Goal: Task Accomplishment & Management: Manage account settings

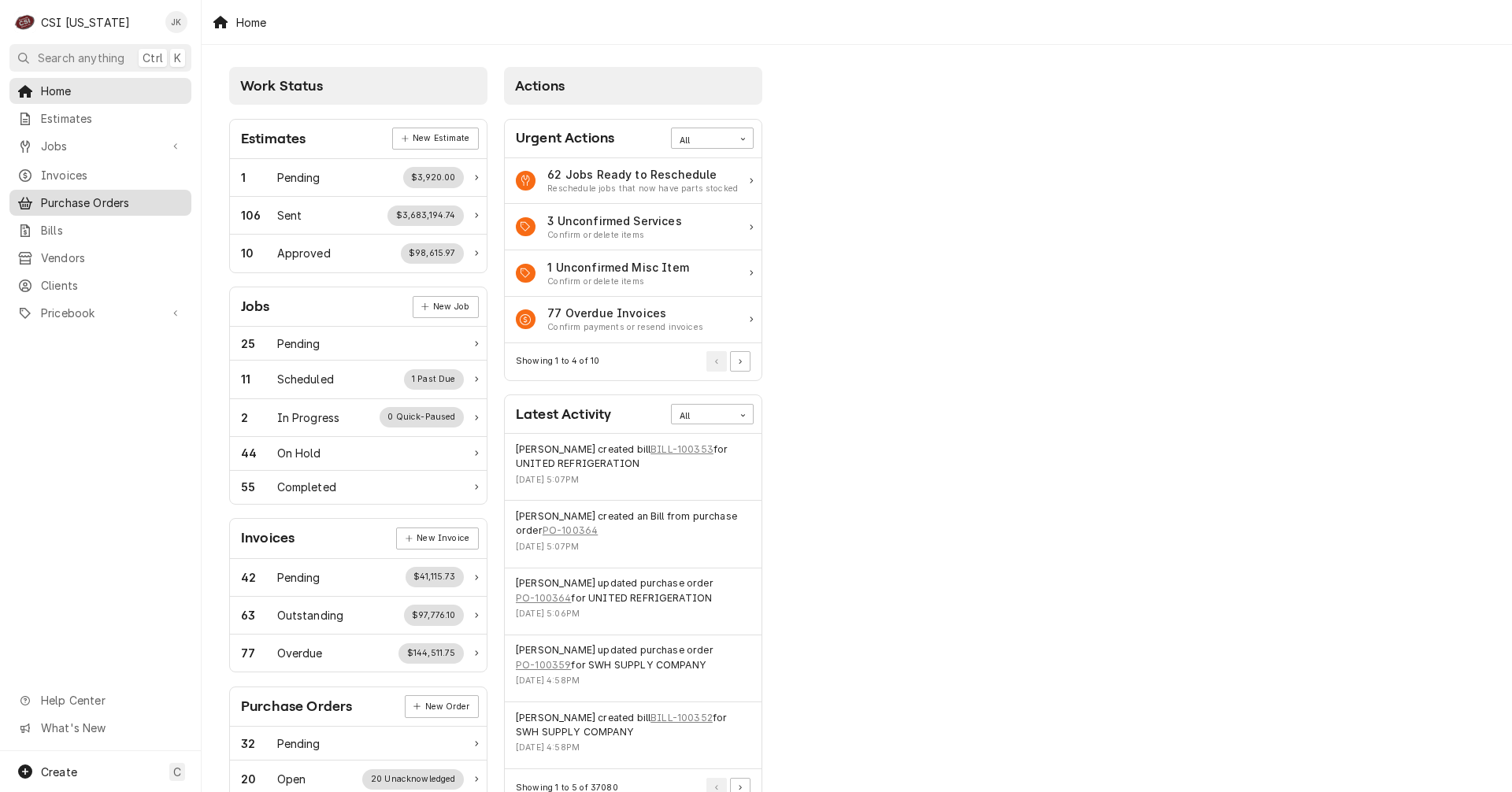
click at [76, 200] on span "Purchase Orders" at bounding box center [112, 203] width 143 height 17
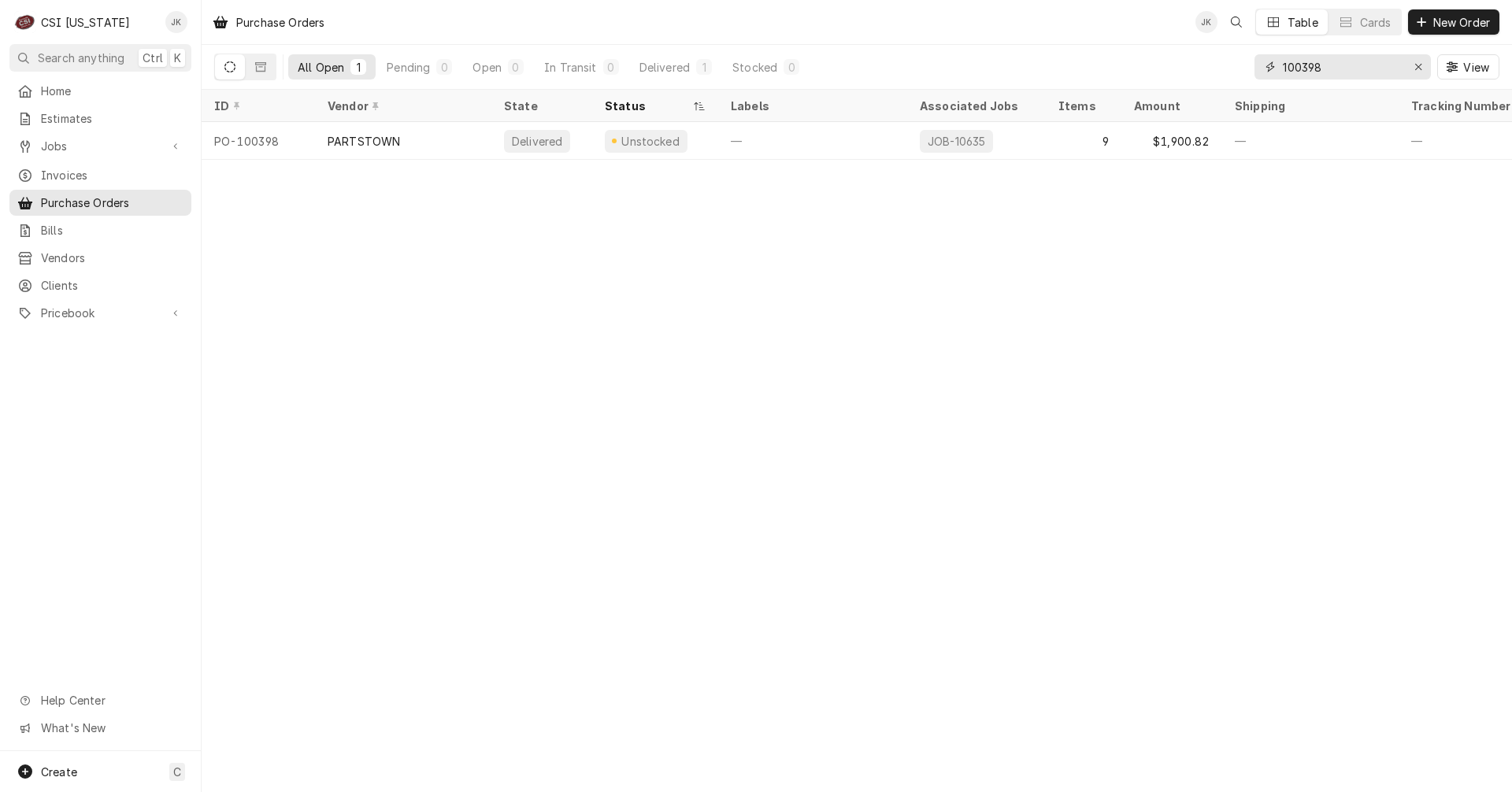
drag, startPoint x: 1312, startPoint y: 65, endPoint x: 1370, endPoint y: 63, distance: 58.0
click at [1368, 63] on input "100398" at bounding box center [1342, 67] width 118 height 25
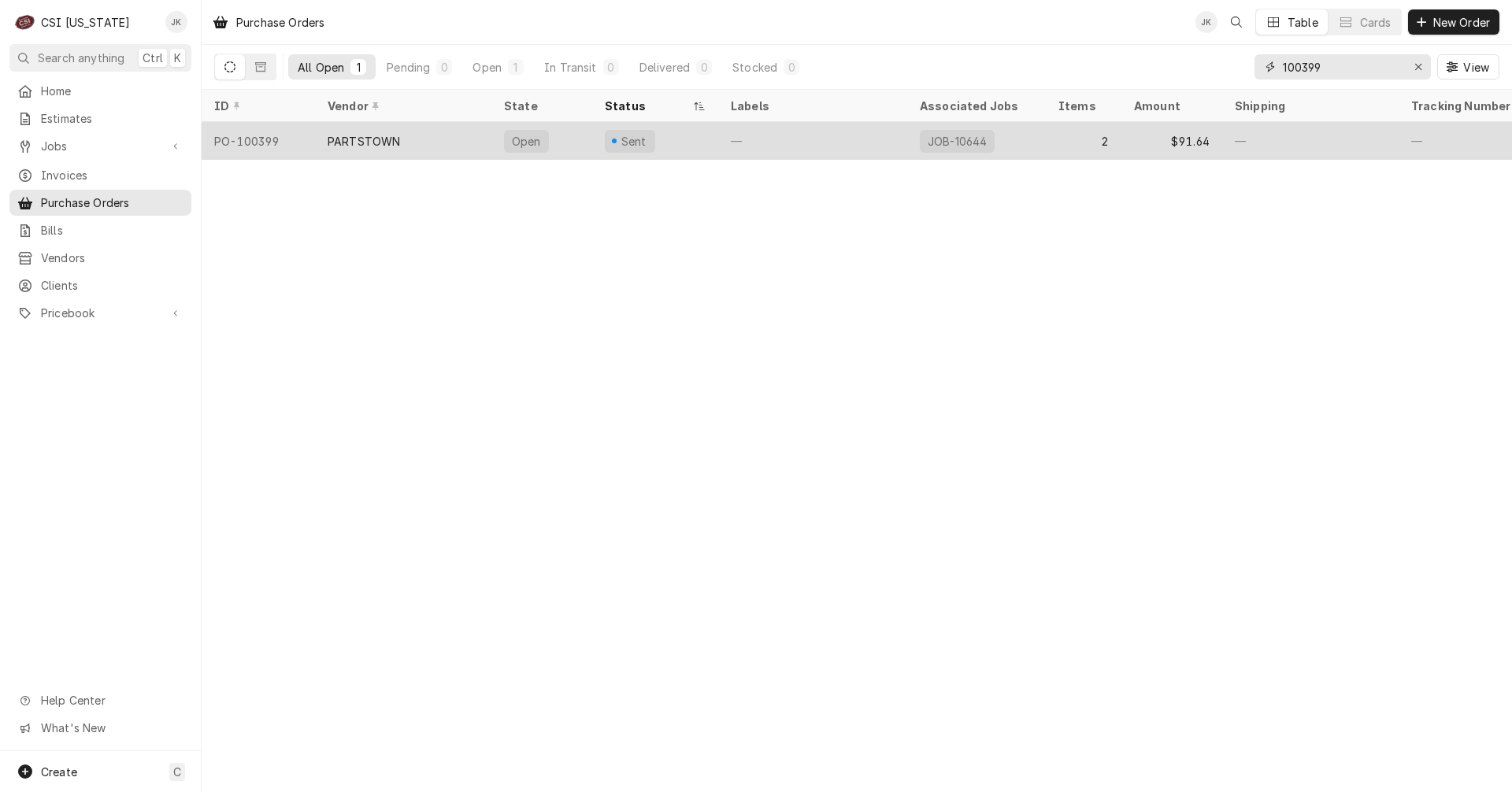
type input "100399"
click at [366, 140] on div "PARTSTOWN" at bounding box center [364, 141] width 73 height 17
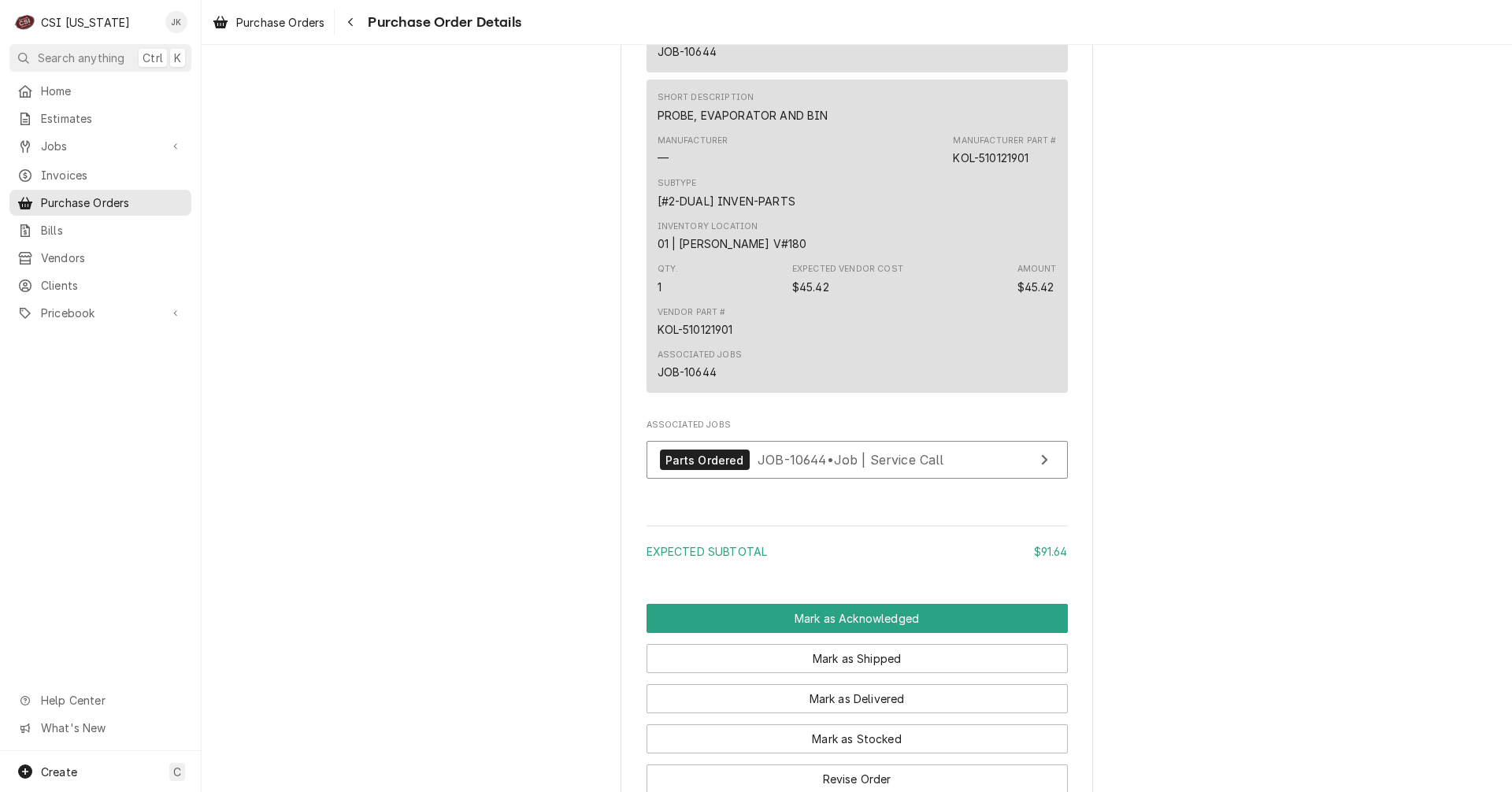
scroll to position [1338, 0]
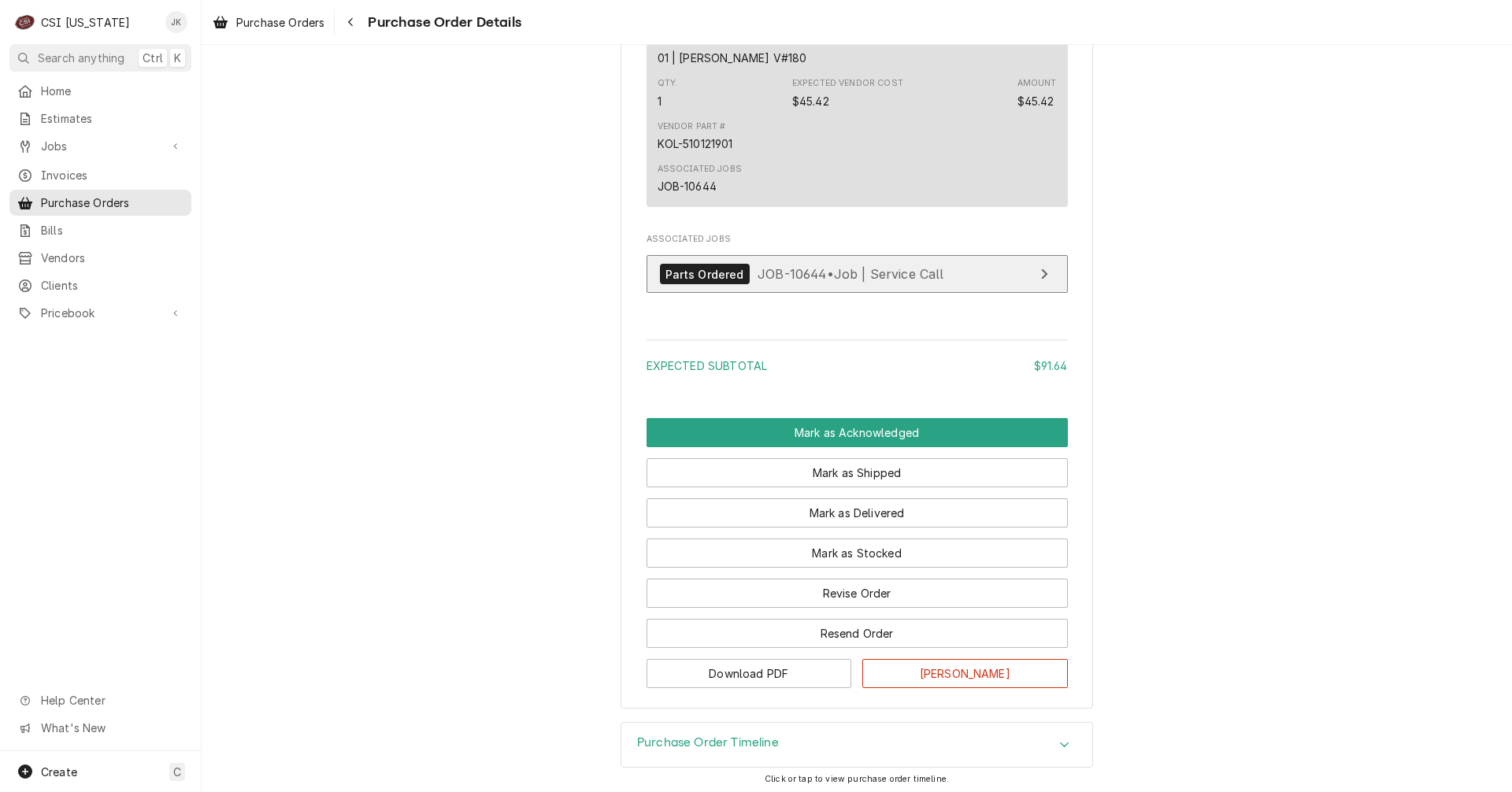
click at [748, 285] on div "Parts Ordered JOB-10644 • Job | Service Call" at bounding box center [802, 274] width 284 height 21
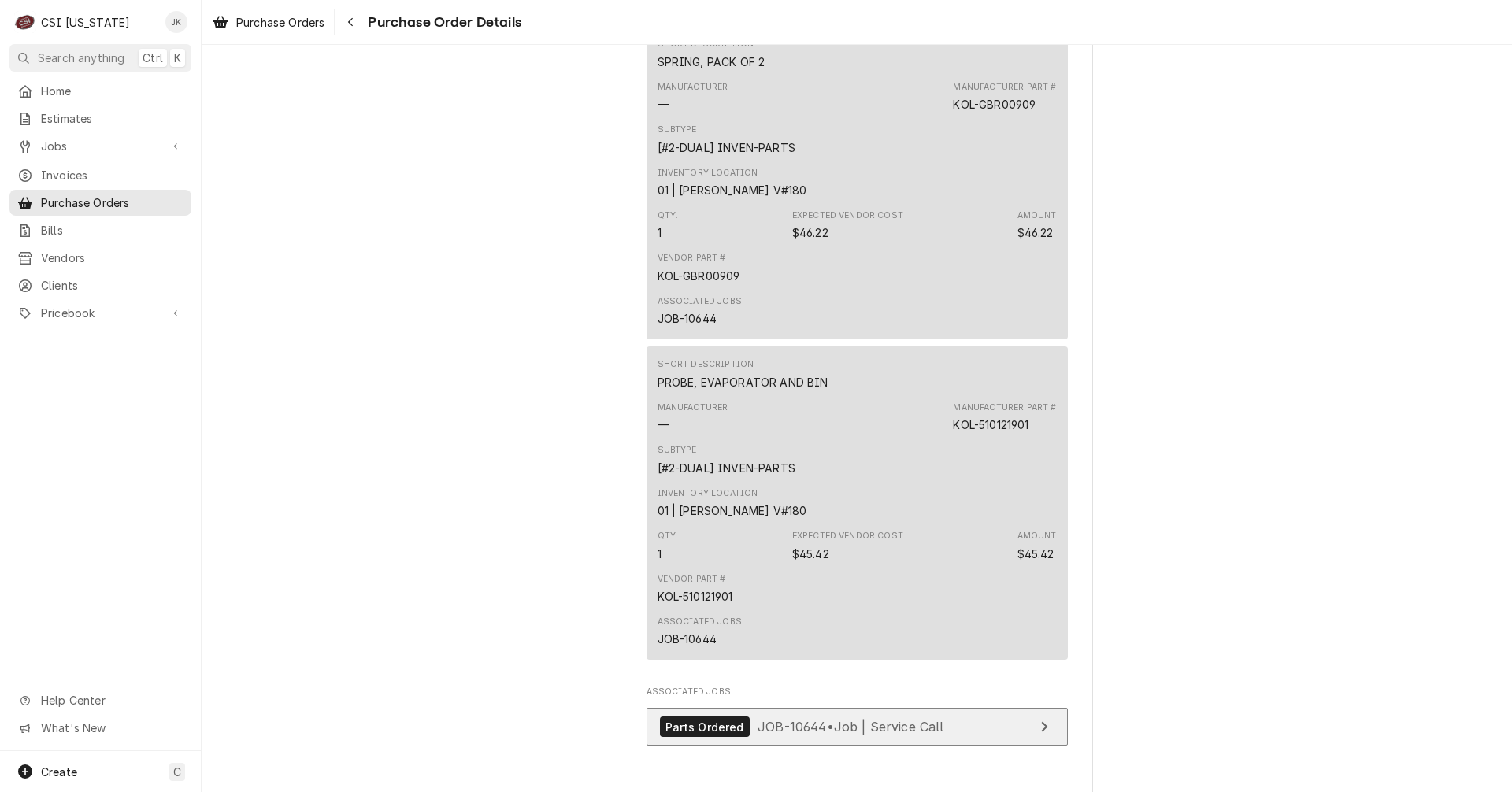
scroll to position [1259, 0]
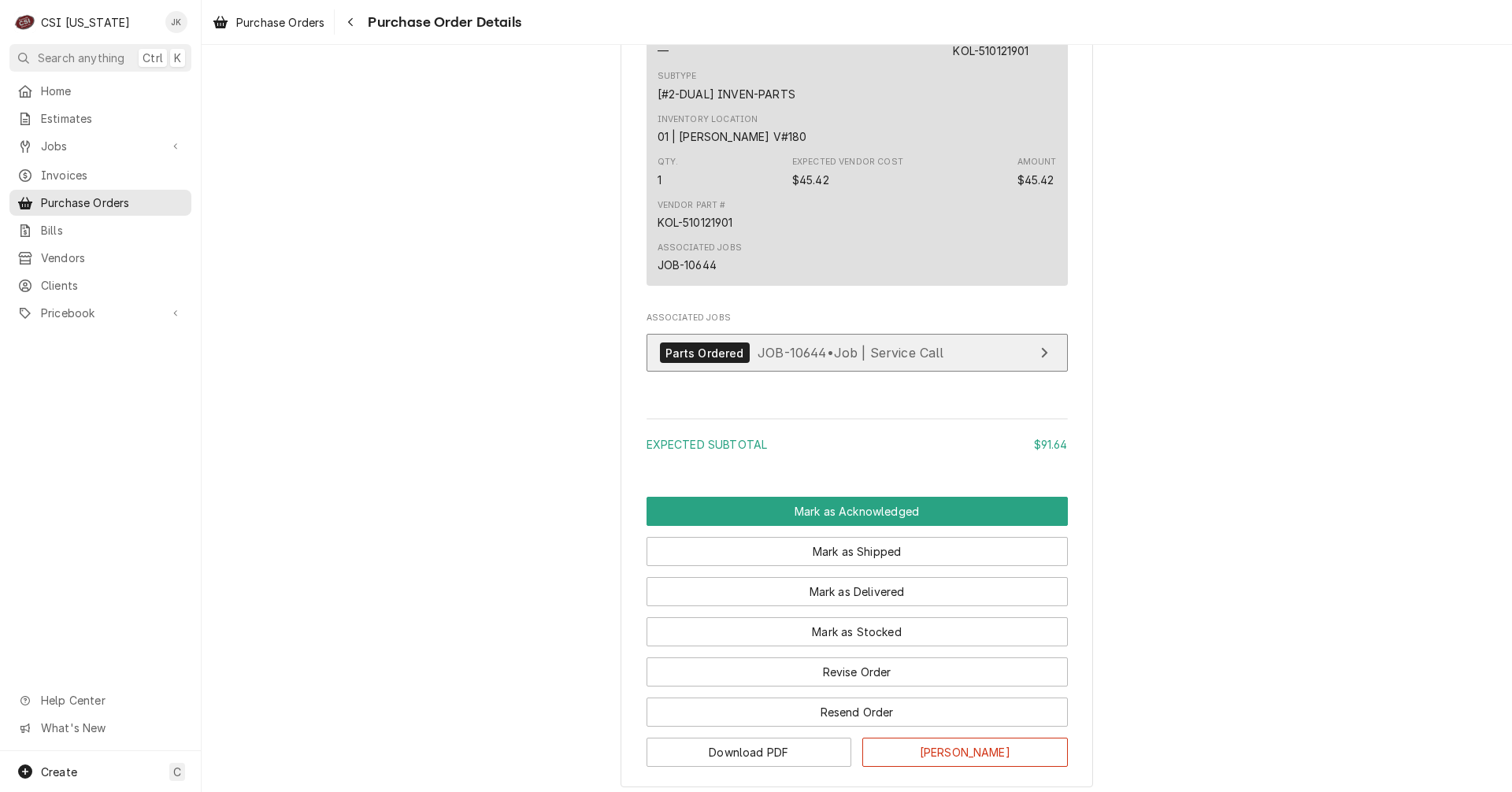
click at [809, 360] on span "JOB-10644 • Job | Service Call" at bounding box center [851, 352] width 187 height 16
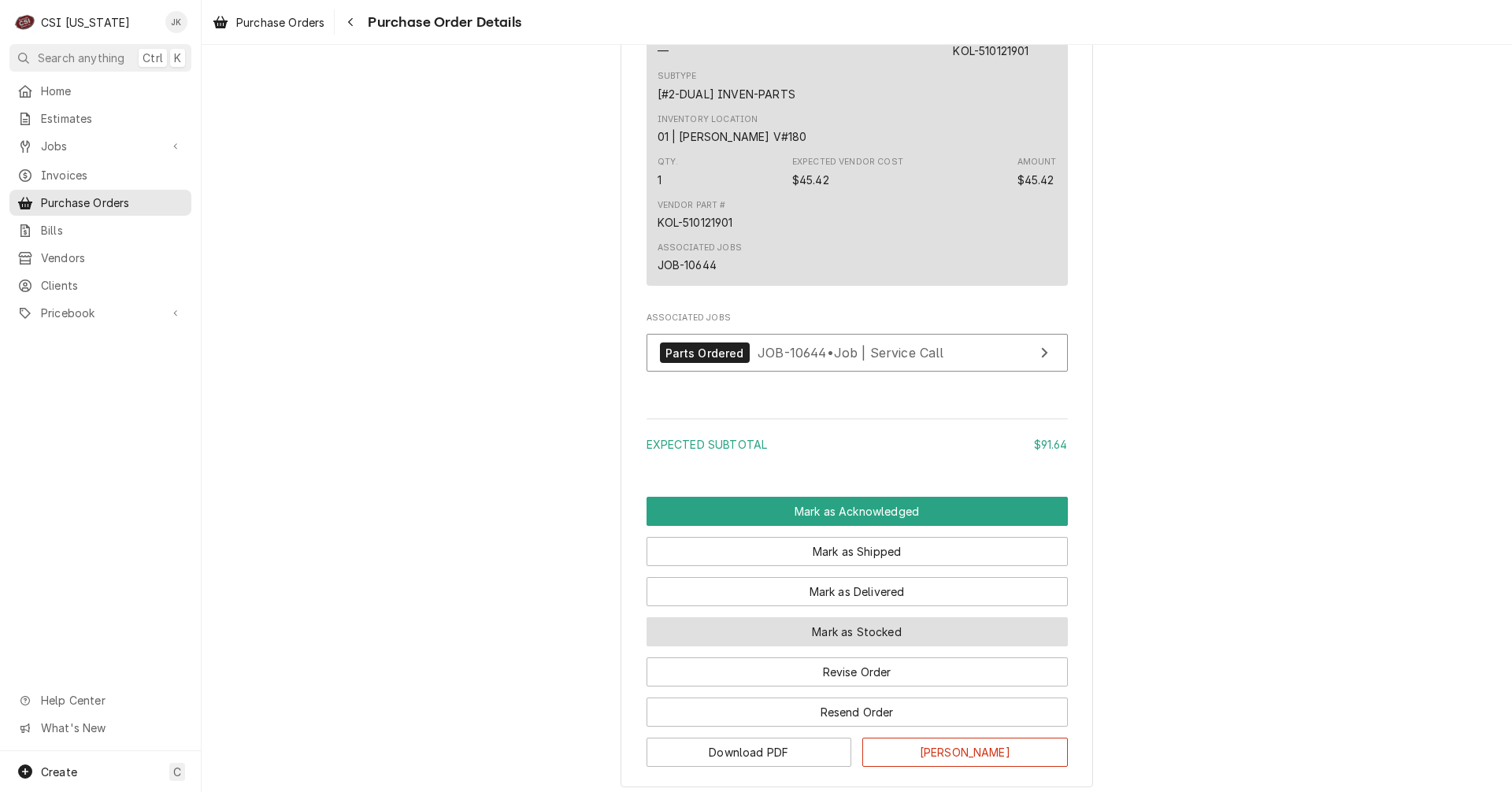
click at [889, 646] on button "Mark as Stocked" at bounding box center [857, 631] width 421 height 29
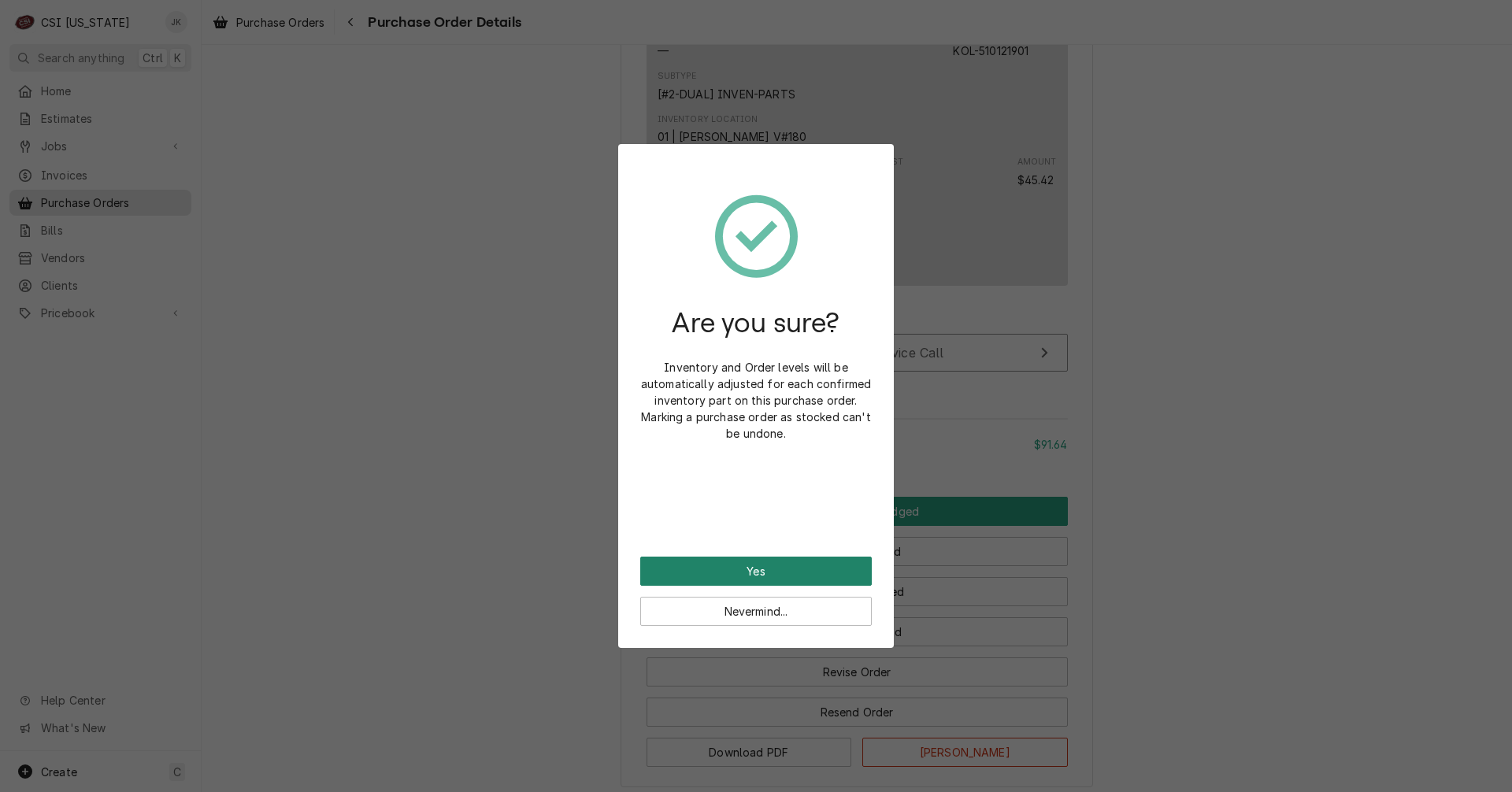
click at [674, 563] on button "Yes" at bounding box center [756, 571] width 232 height 29
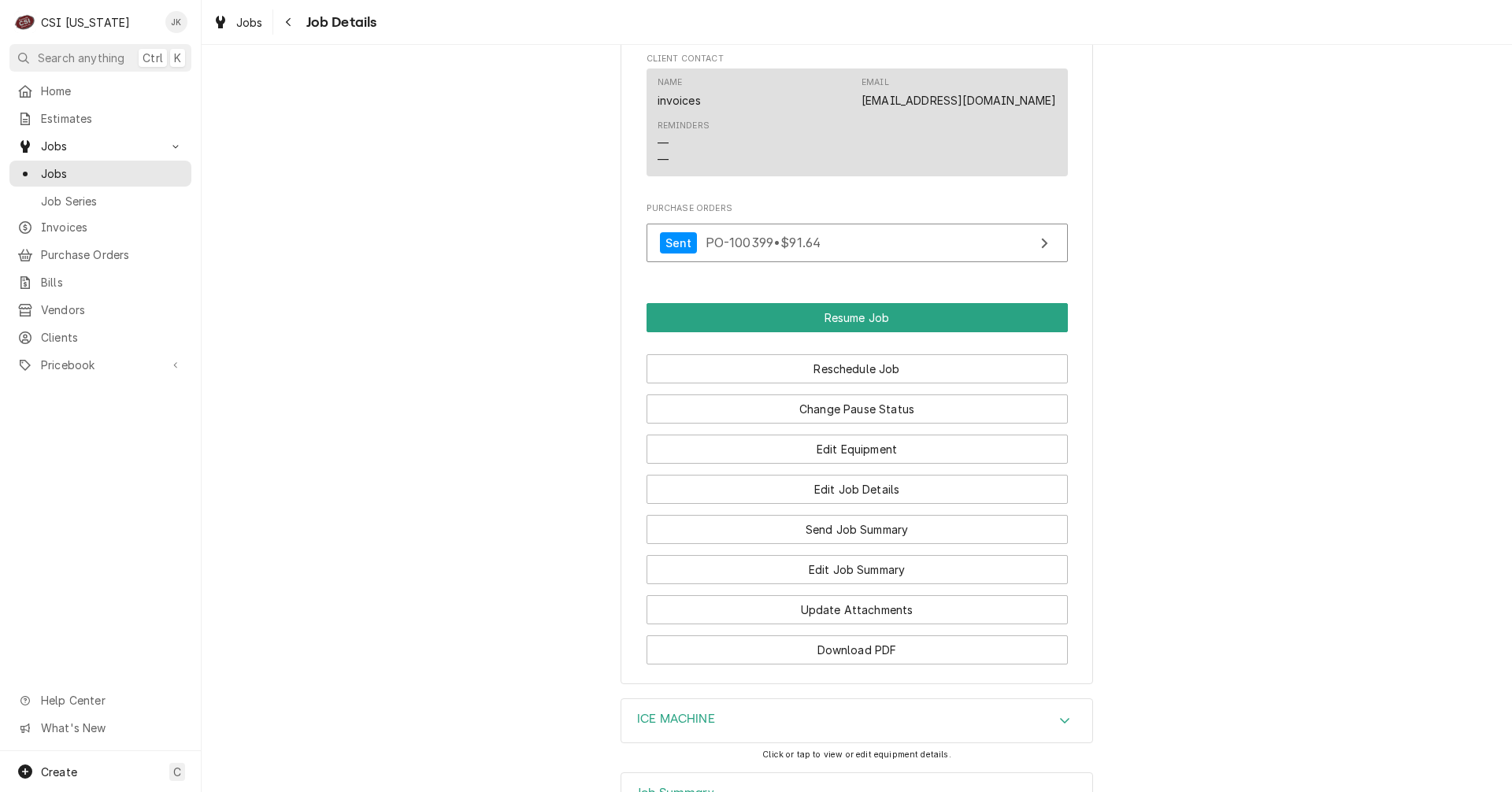
scroll to position [1574, 0]
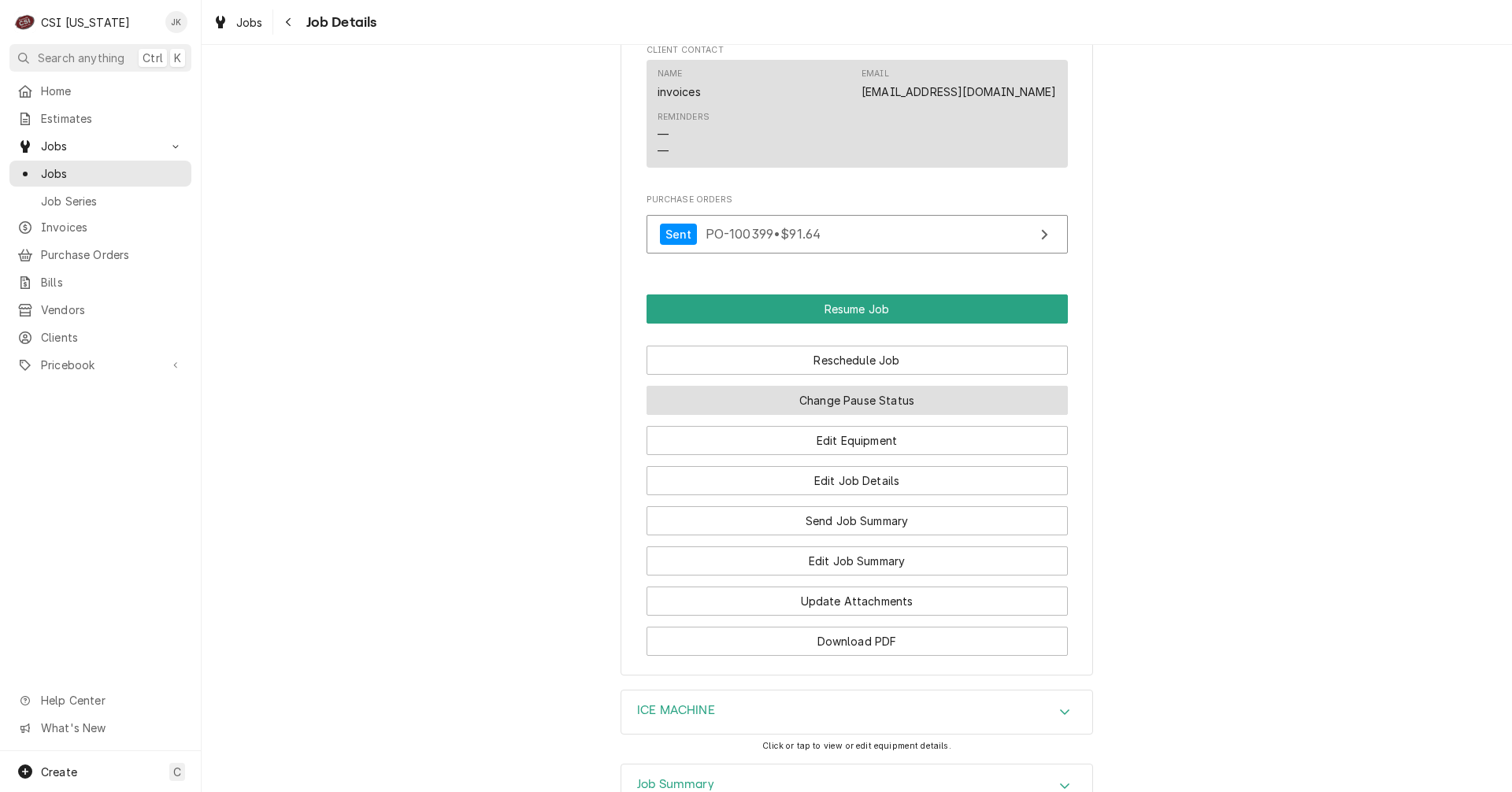
click at [872, 415] on button "Change Pause Status" at bounding box center [857, 400] width 421 height 29
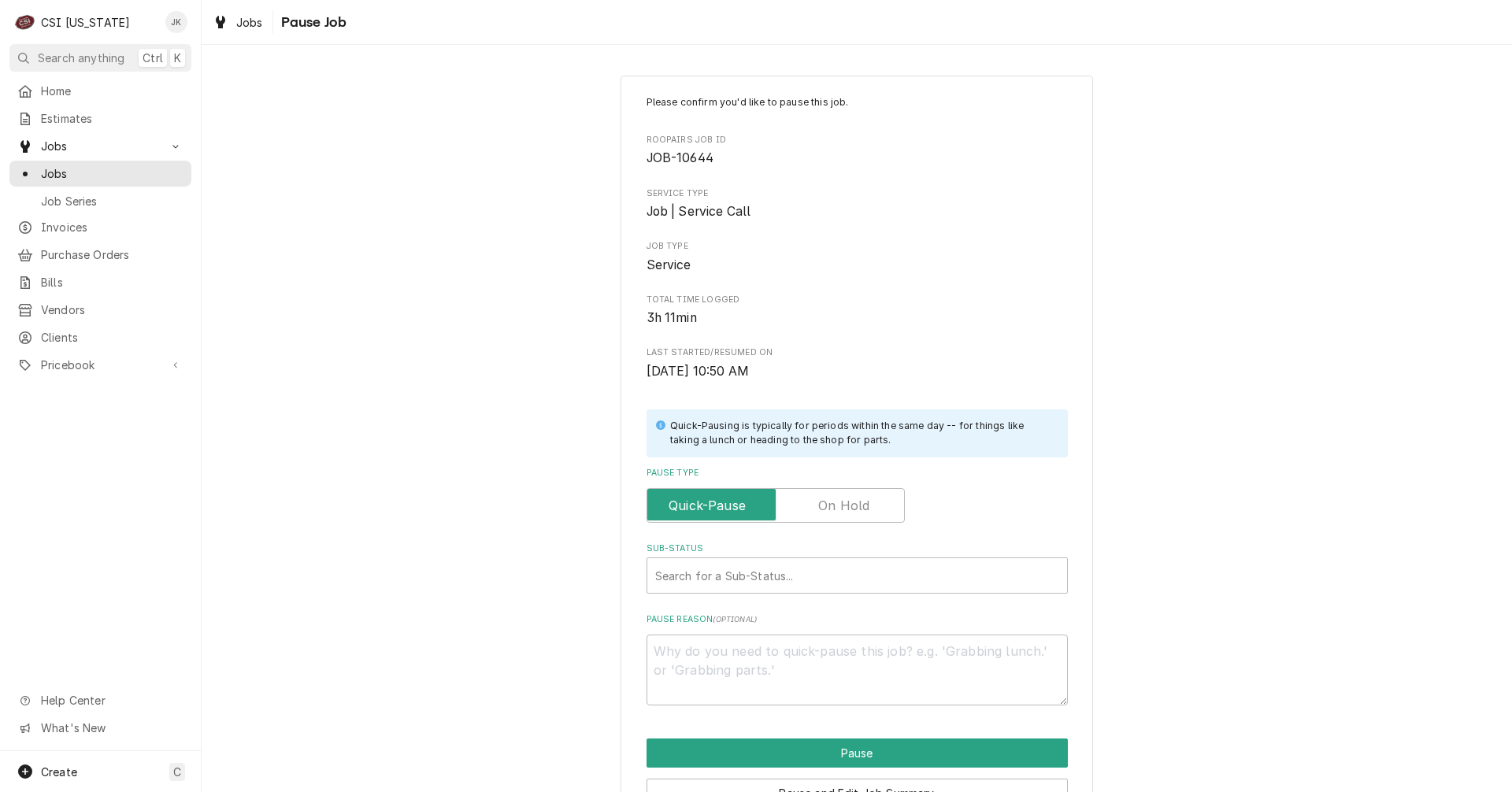
click at [853, 497] on label "Pause Type" at bounding box center [775, 505] width 258 height 35
click at [853, 497] on input "Pause Type" at bounding box center [775, 505] width 244 height 35
checkbox input "true"
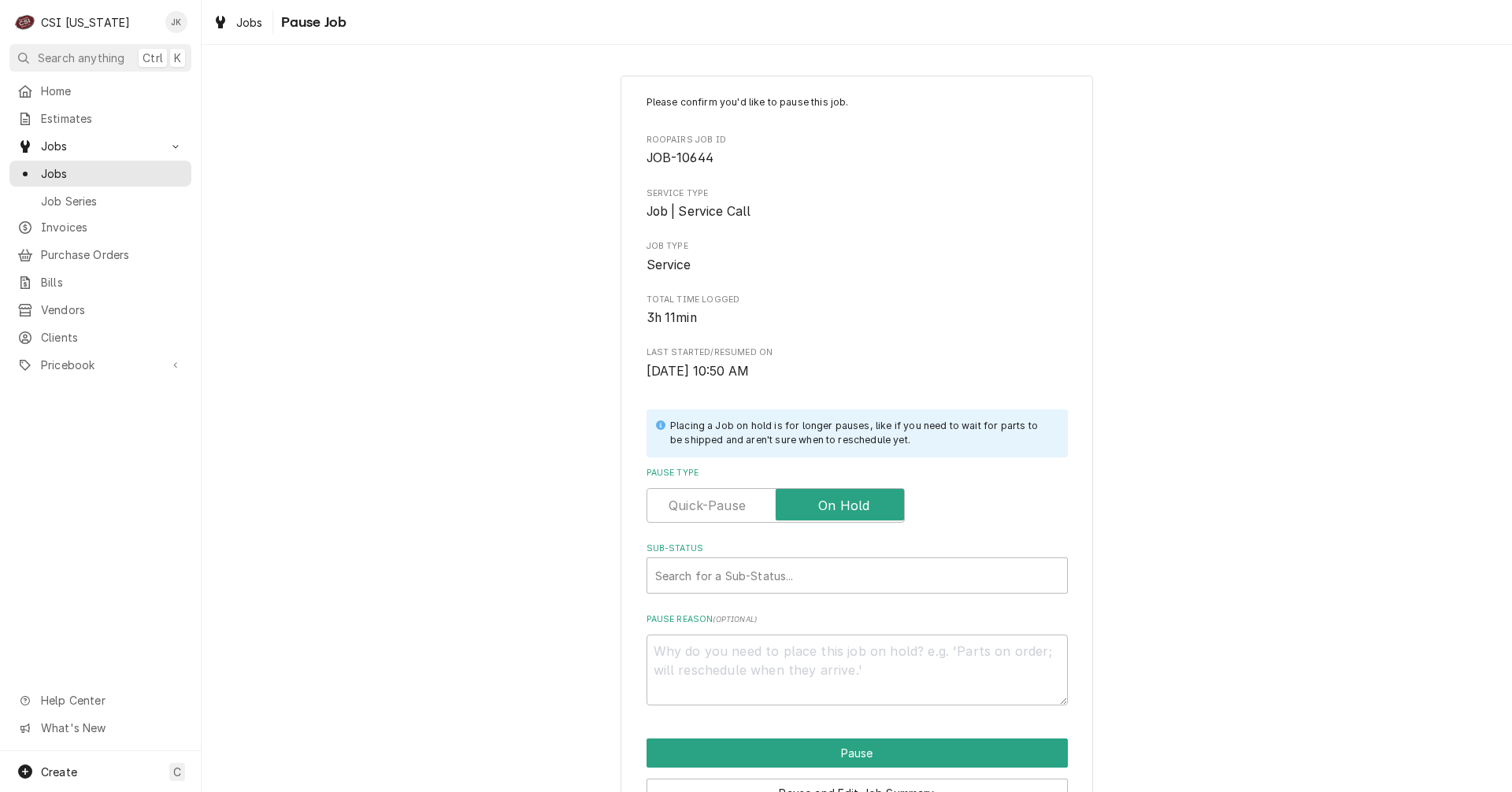
click at [849, 555] on div "Sub-Status Search for a Sub-Status..." at bounding box center [857, 567] width 421 height 52
click at [849, 576] on div "Sub-Status" at bounding box center [857, 576] width 404 height 29
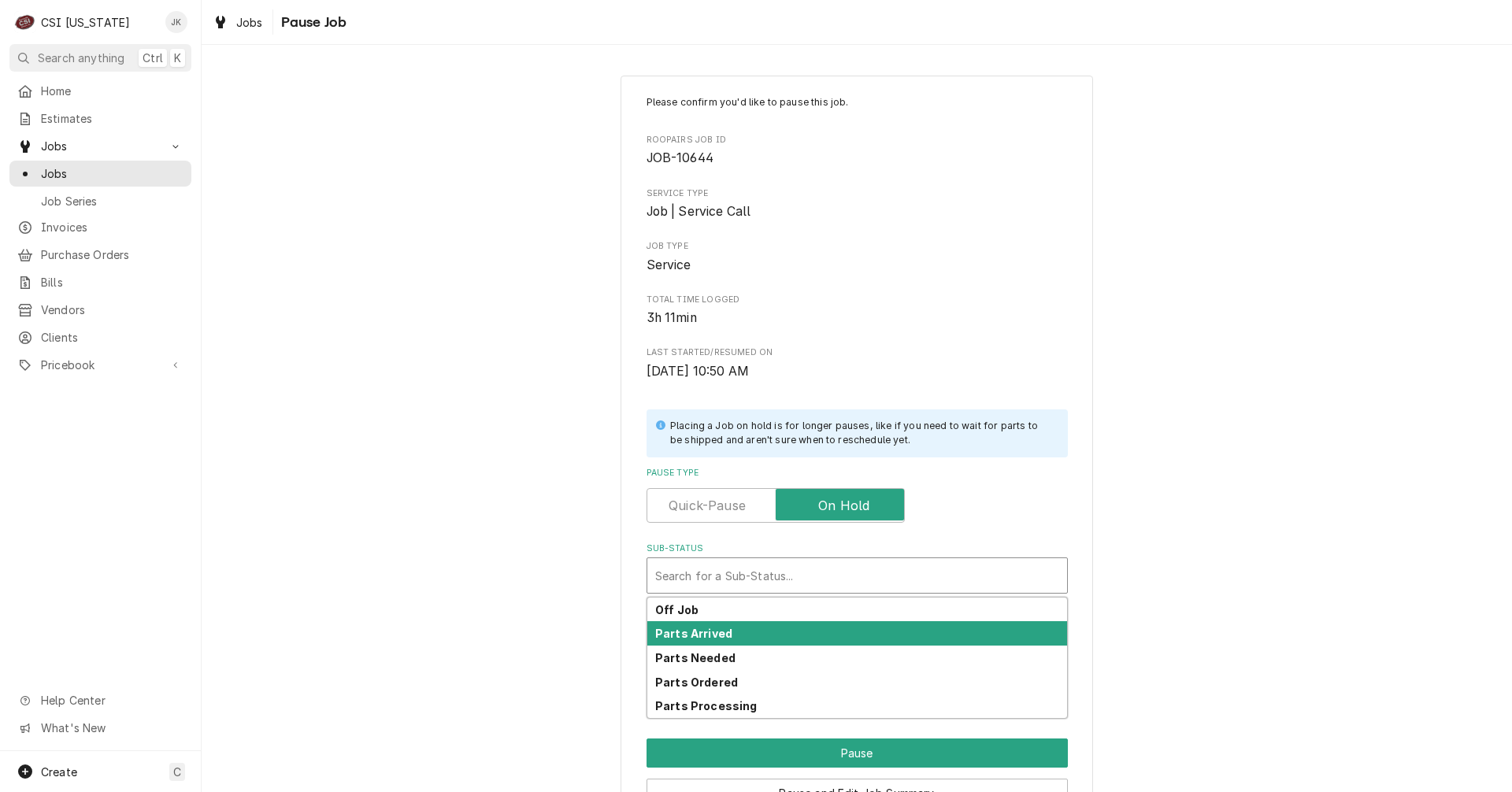
click at [729, 629] on div "Parts Arrived" at bounding box center [857, 633] width 419 height 25
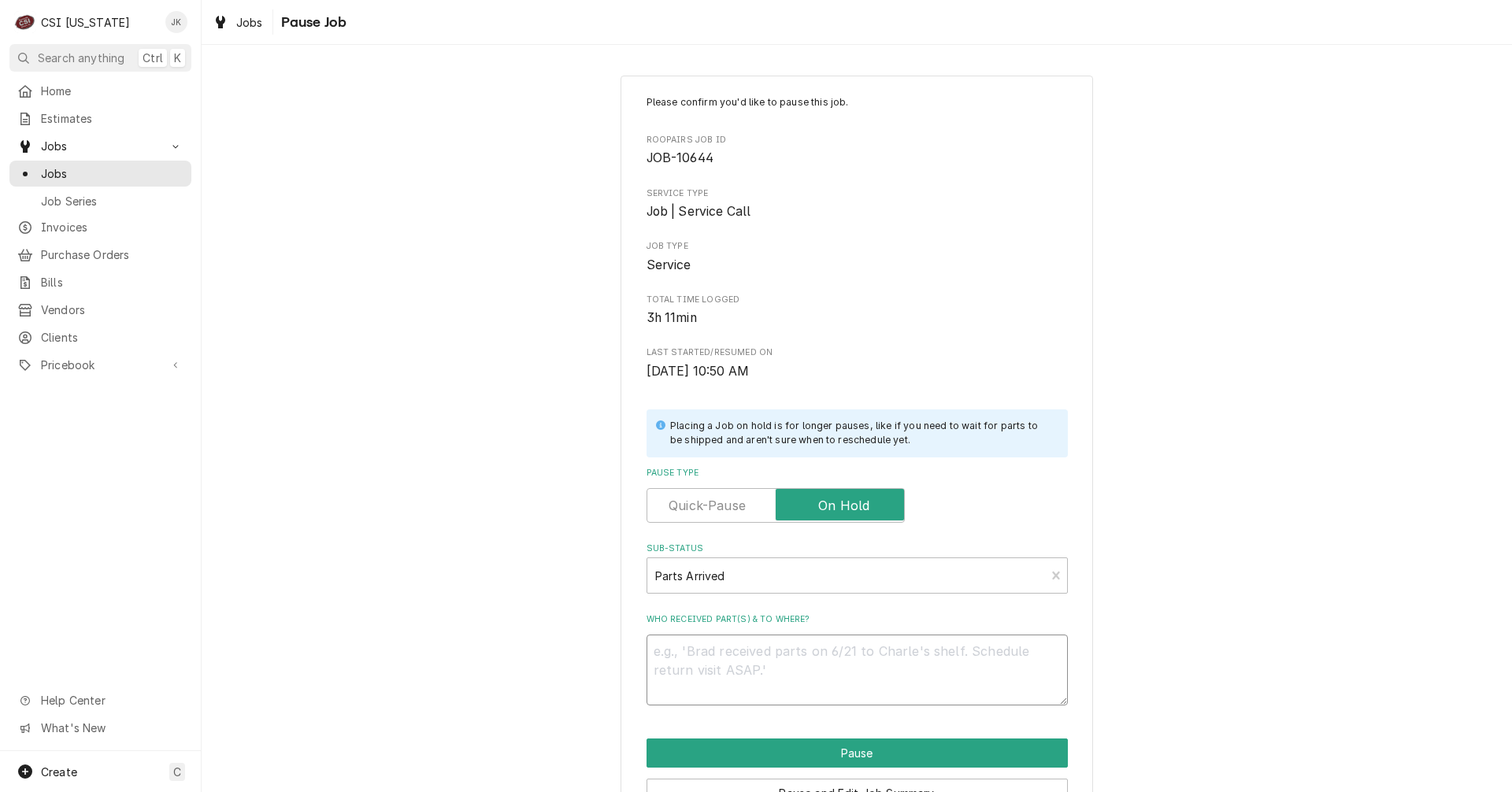
click at [738, 654] on textarea "Who received part(s) & to where?" at bounding box center [857, 669] width 421 height 71
type textarea "x"
type textarea "P"
type textarea "x"
type textarea "Pa"
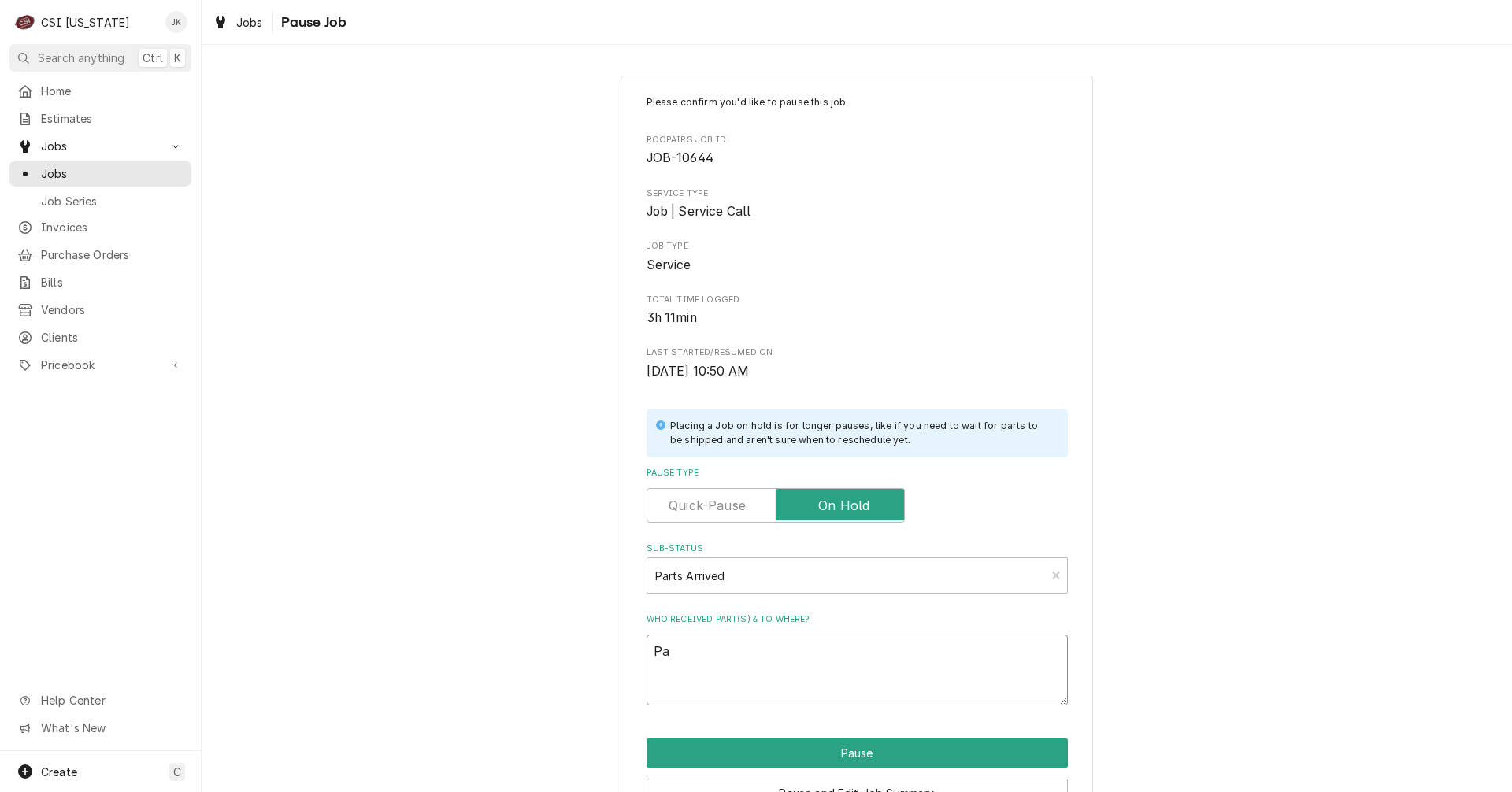
type textarea "x"
type textarea "Par"
type textarea "x"
type textarea "Part"
type textarea "x"
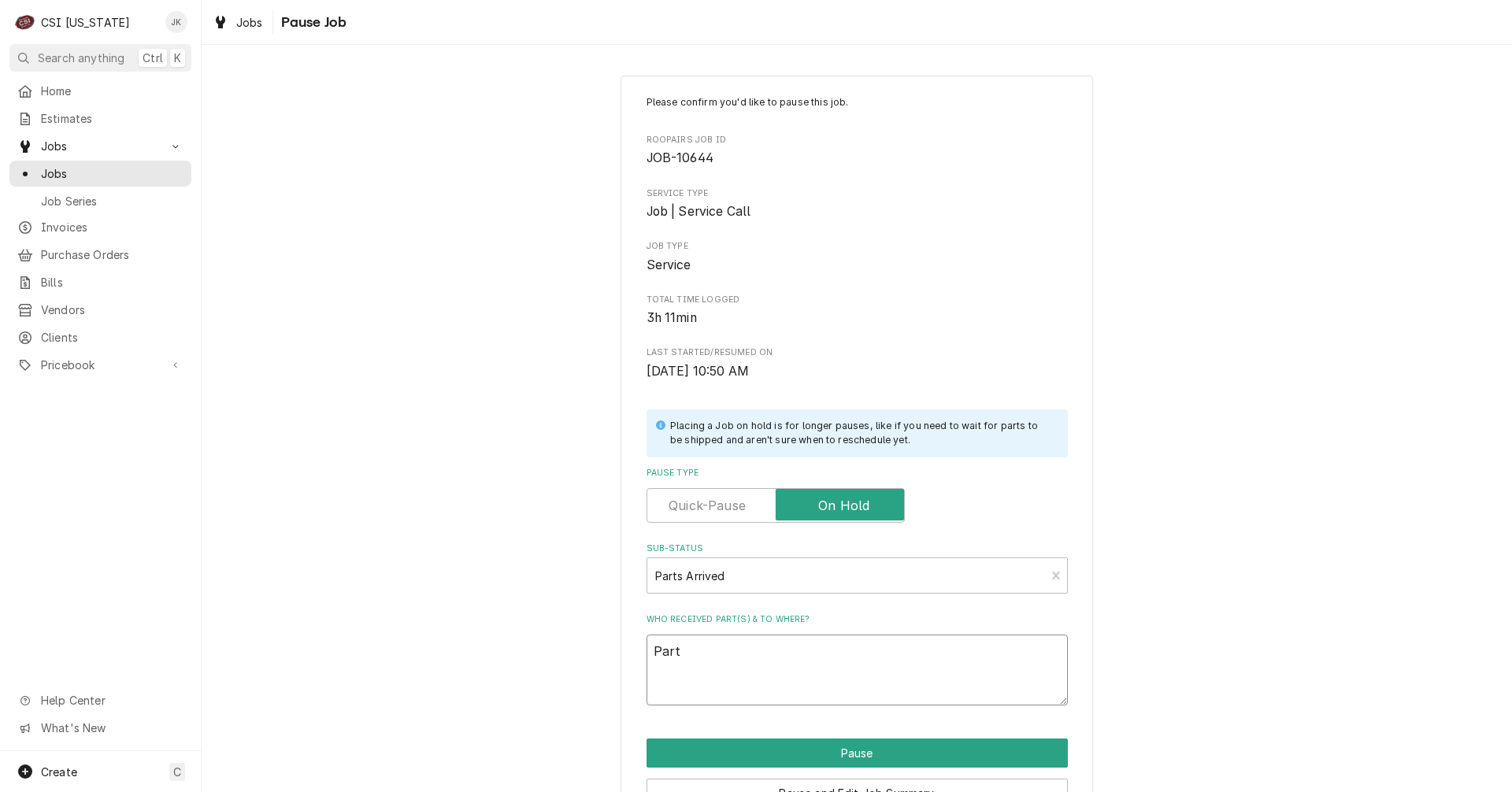
type textarea "Parts"
type textarea "x"
type textarea "Parts"
type textarea "x"
type textarea "Parts a"
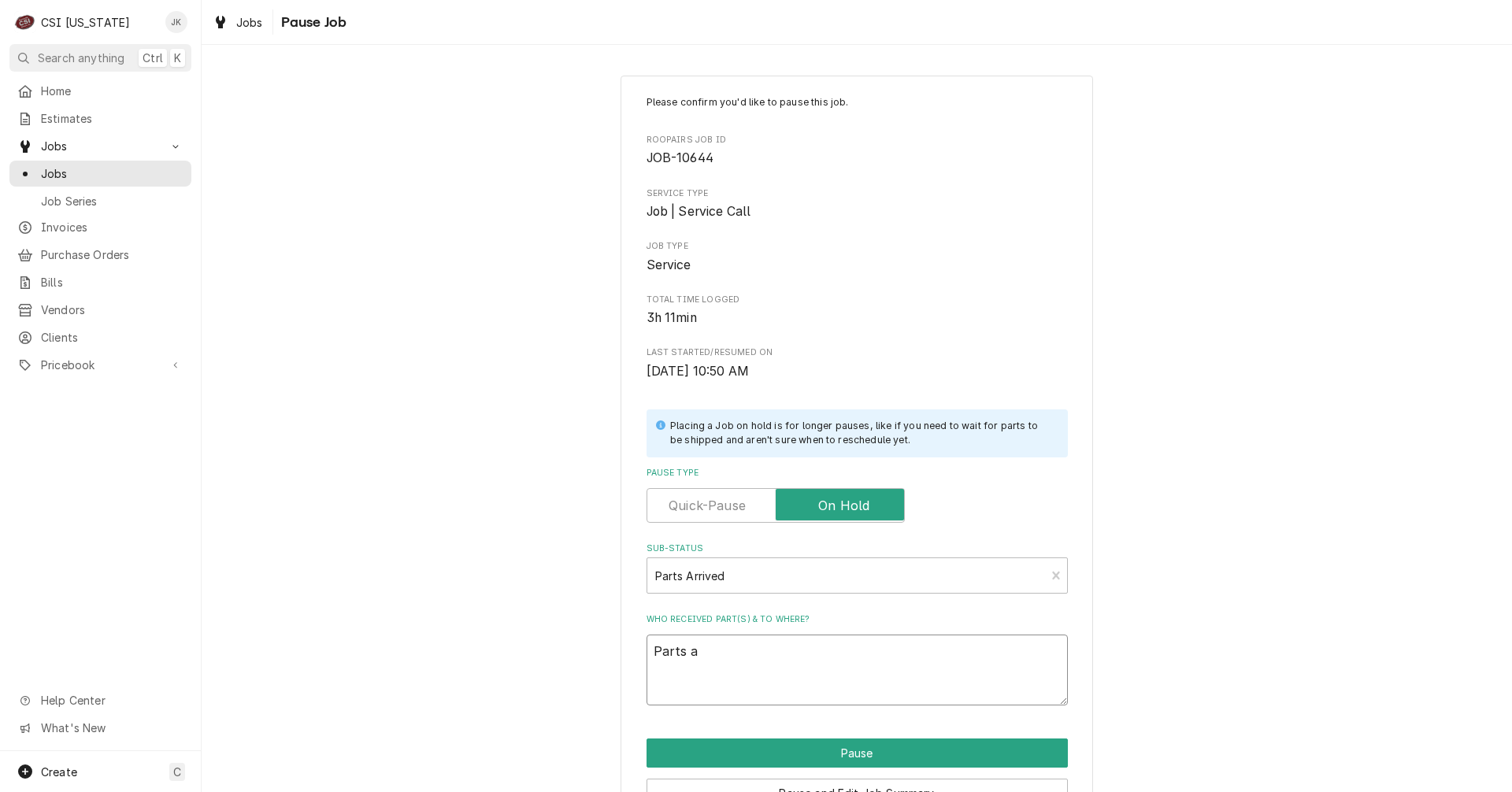
type textarea "x"
type textarea "Parts ar"
type textarea "x"
type textarea "Parts arr"
type textarea "x"
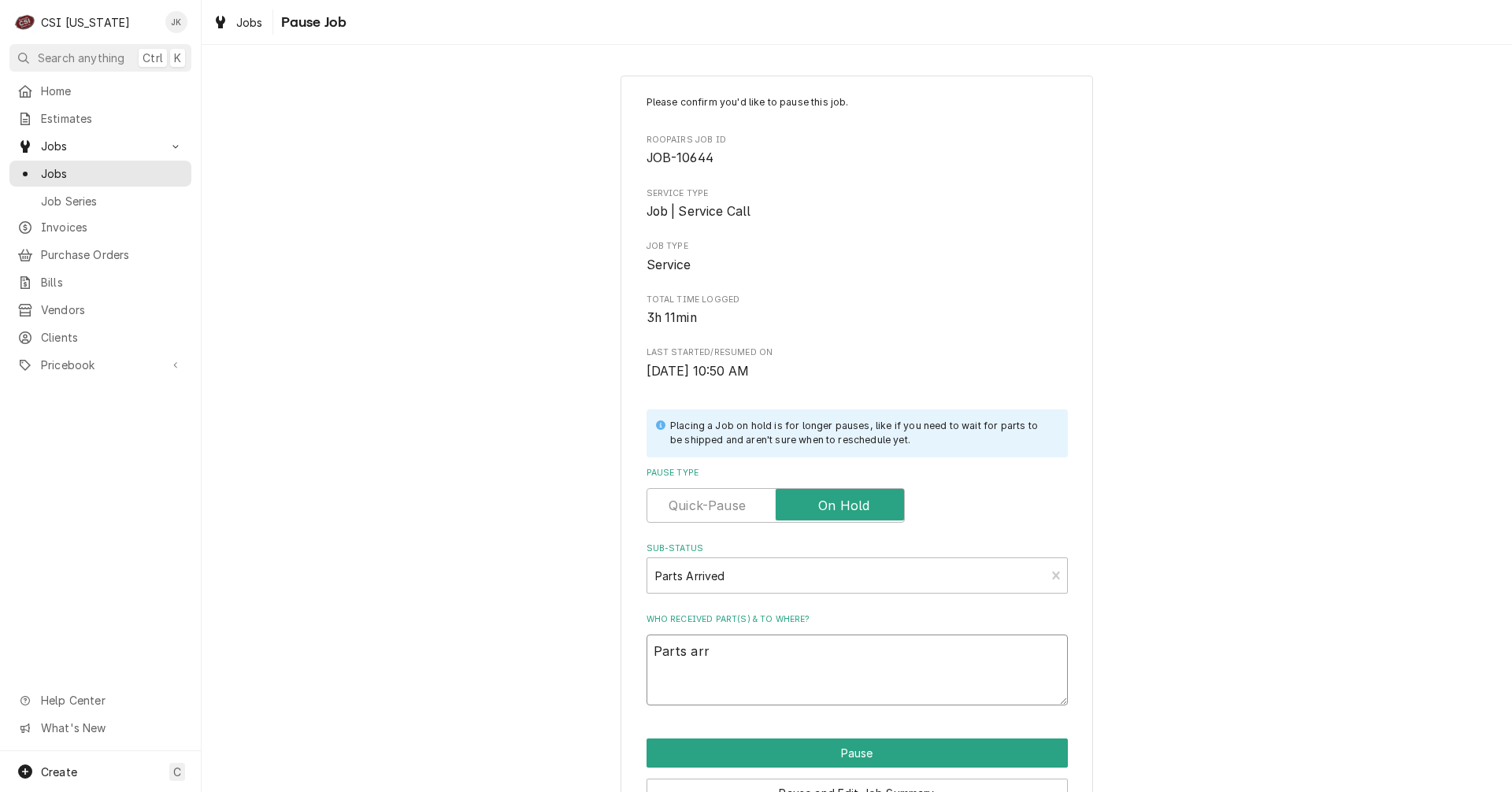
type textarea "Parts arri"
type textarea "x"
type textarea "Parts arriv"
type textarea "x"
type textarea "Parts arrive"
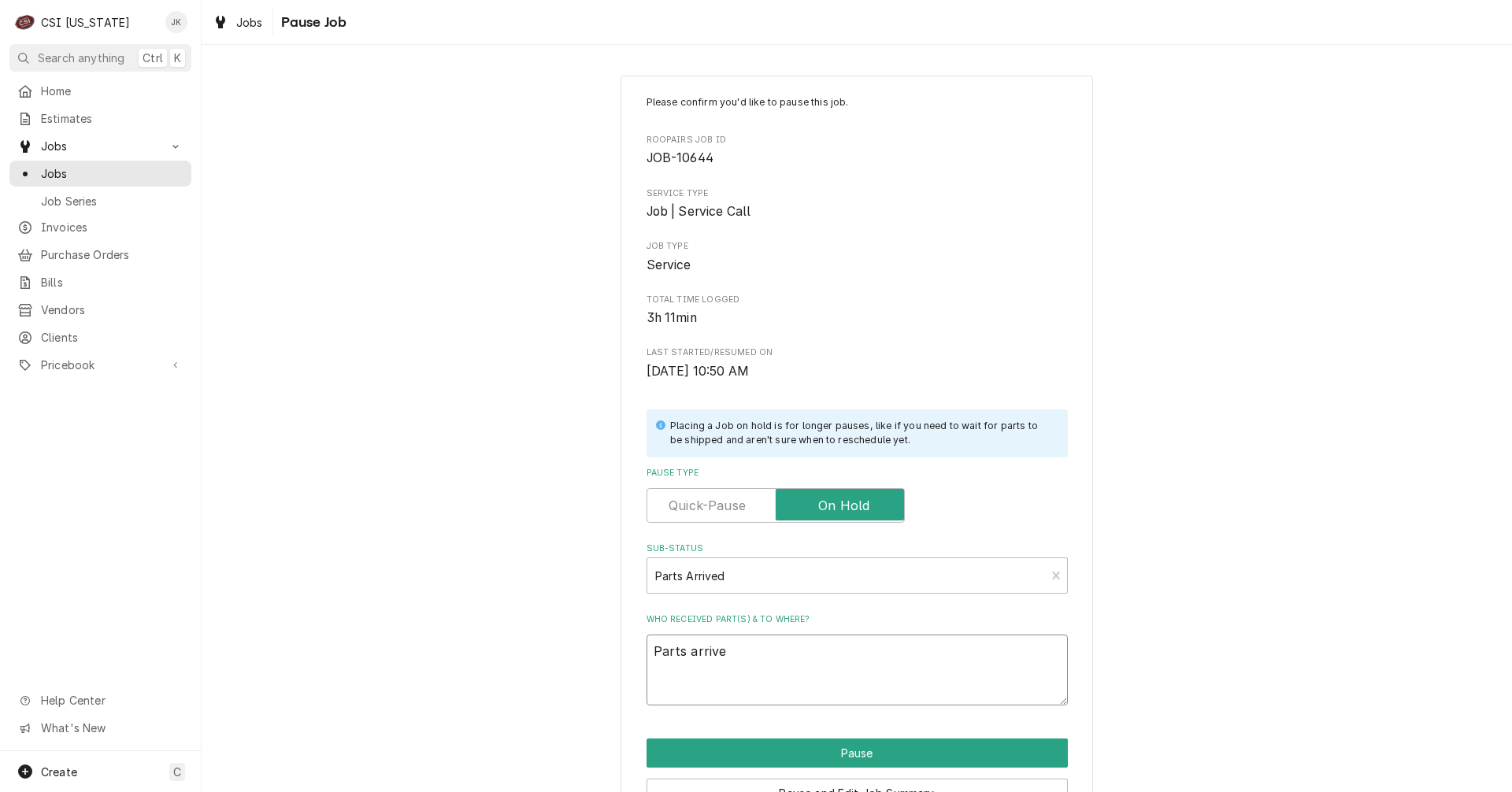
type textarea "x"
type textarea "Parts arrived"
type textarea "x"
type textarea "Parts arrived"
type textarea "x"
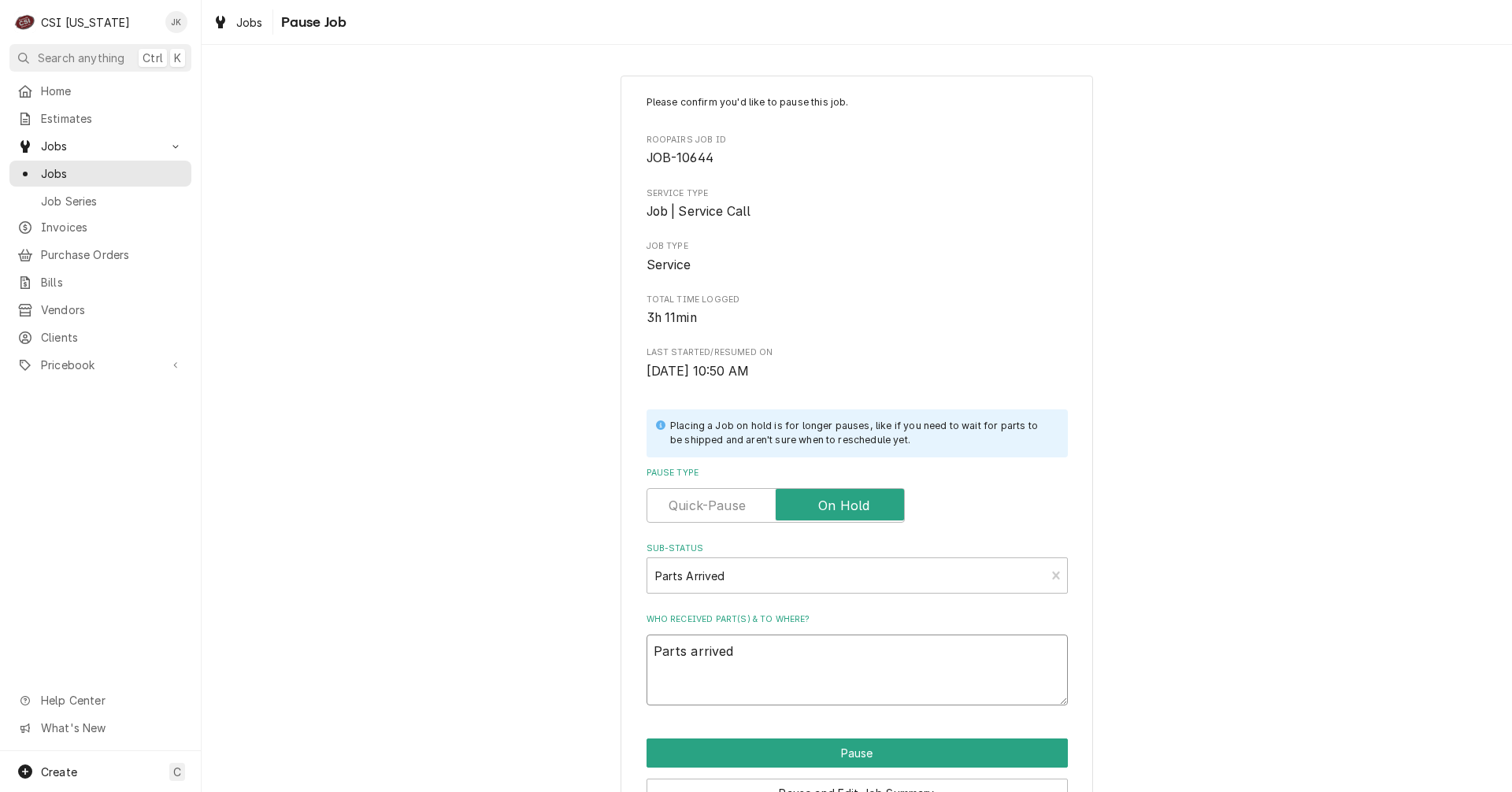
type textarea "Parts arrived 9"
type textarea "x"
type textarea "Parts arrived 9/"
type textarea "x"
type textarea "Parts arrived 9/2"
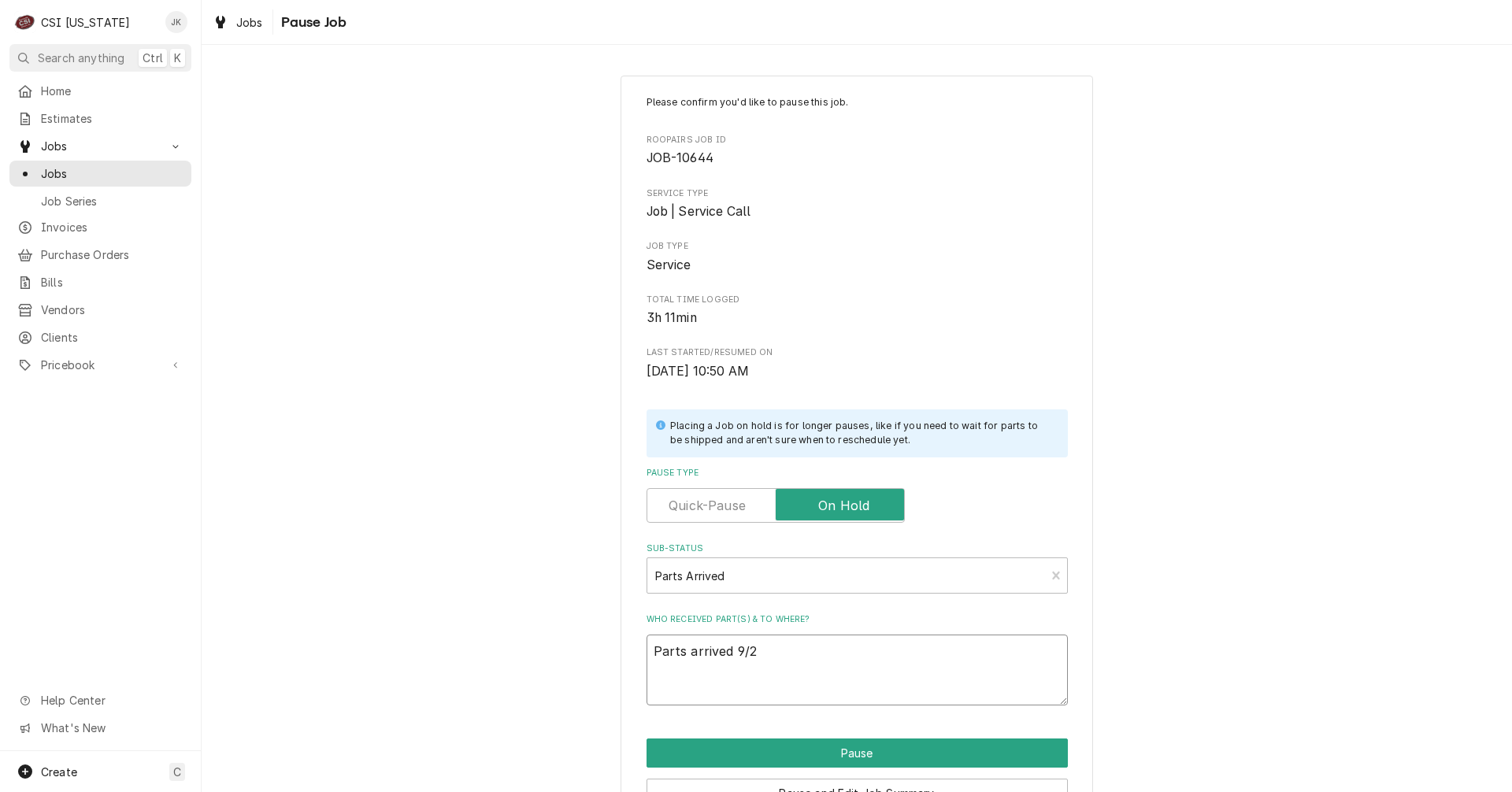
type textarea "x"
type textarea "Parts arrived 9/23"
type textarea "x"
type textarea "Parts arrived 9/23,"
type textarea "x"
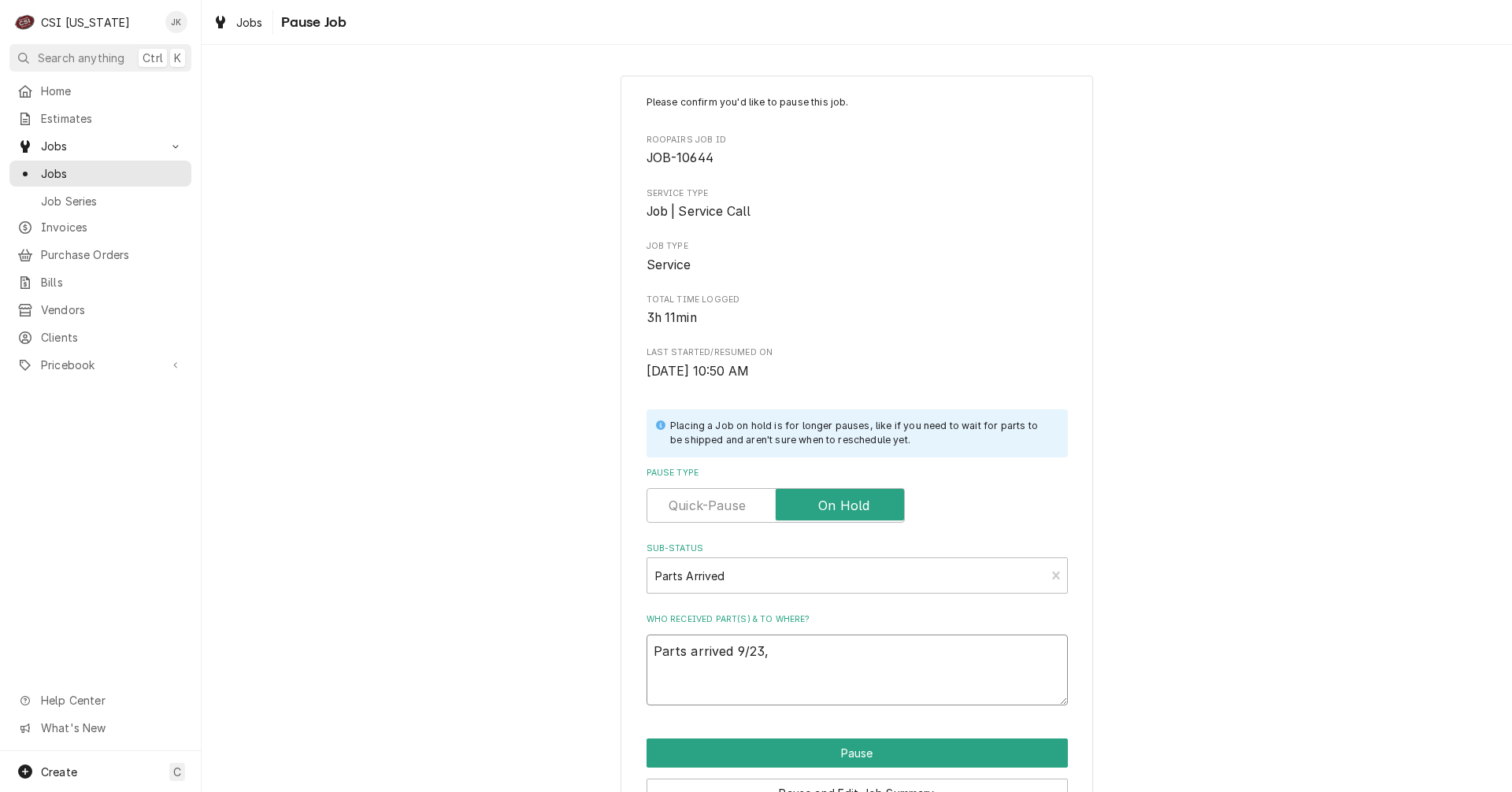
type textarea "Parts arrived 9/23,"
type textarea "x"
type textarea "Parts arrived 9/23, J"
type textarea "x"
type textarea "Parts arrived 9/23, Je"
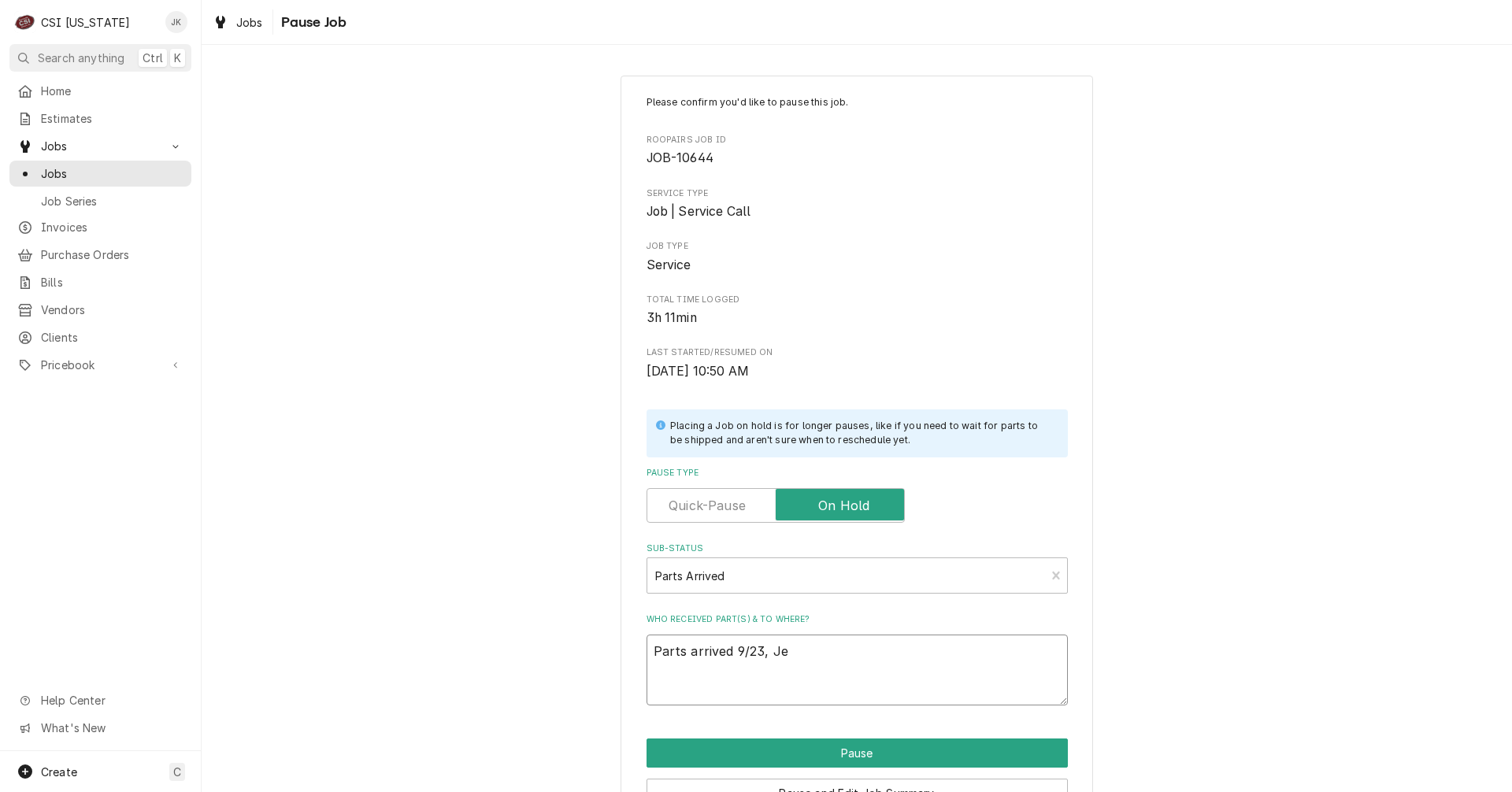
type textarea "x"
type textarea "Parts arrived 9/23, Jef"
type textarea "x"
type textarea "Parts arrived 9/23, [PERSON_NAME]"
type textarea "x"
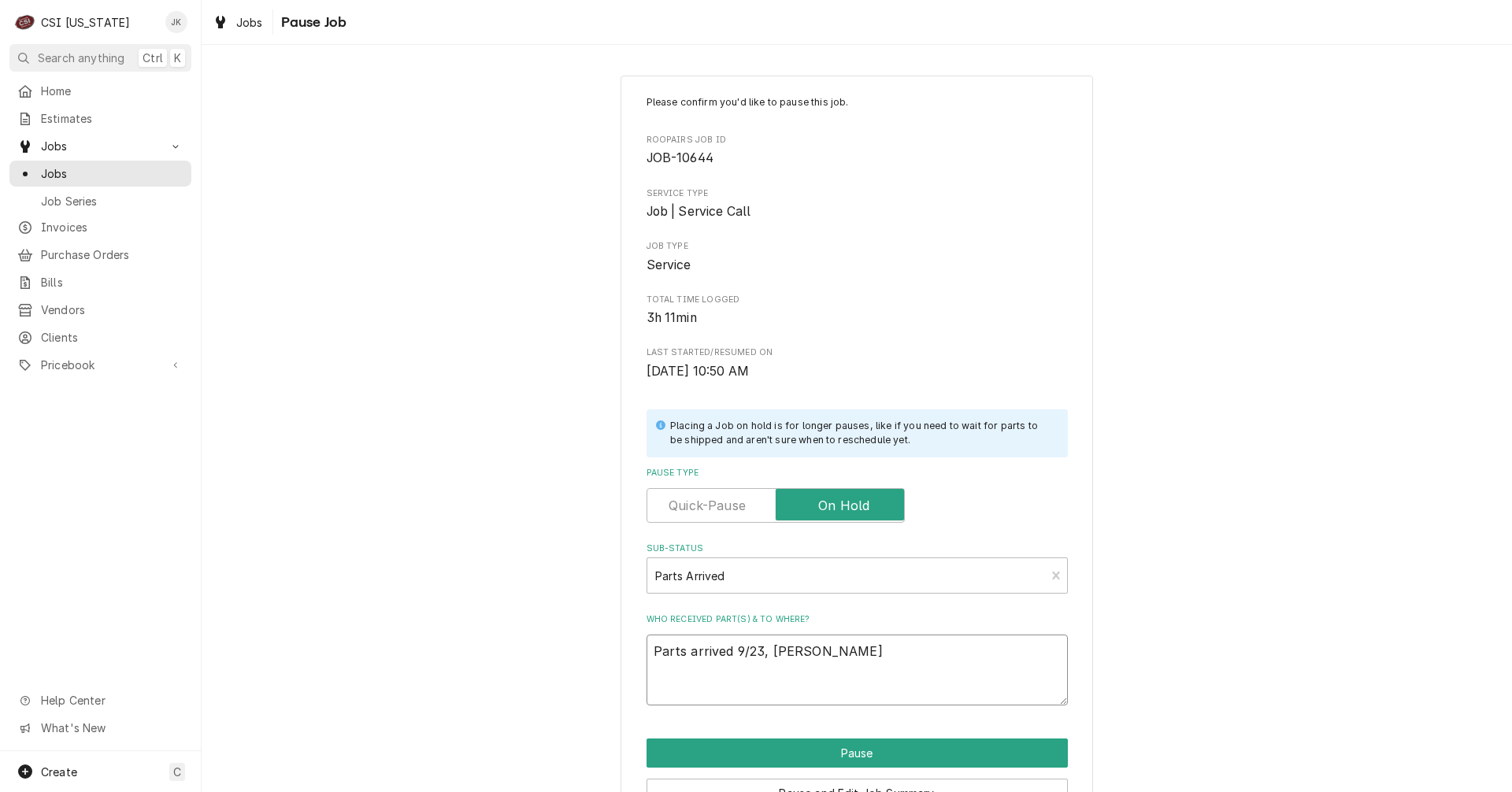
type textarea "Parts arrived 9/23, [PERSON_NAME]"
type textarea "x"
drag, startPoint x: 809, startPoint y: 640, endPoint x: 601, endPoint y: 642, distance: 208.0
click at [601, 642] on div "Please confirm you'd like to pause this job. Roopairs Job ID JOB-10644 Service …" at bounding box center [856, 472] width 1310 height 820
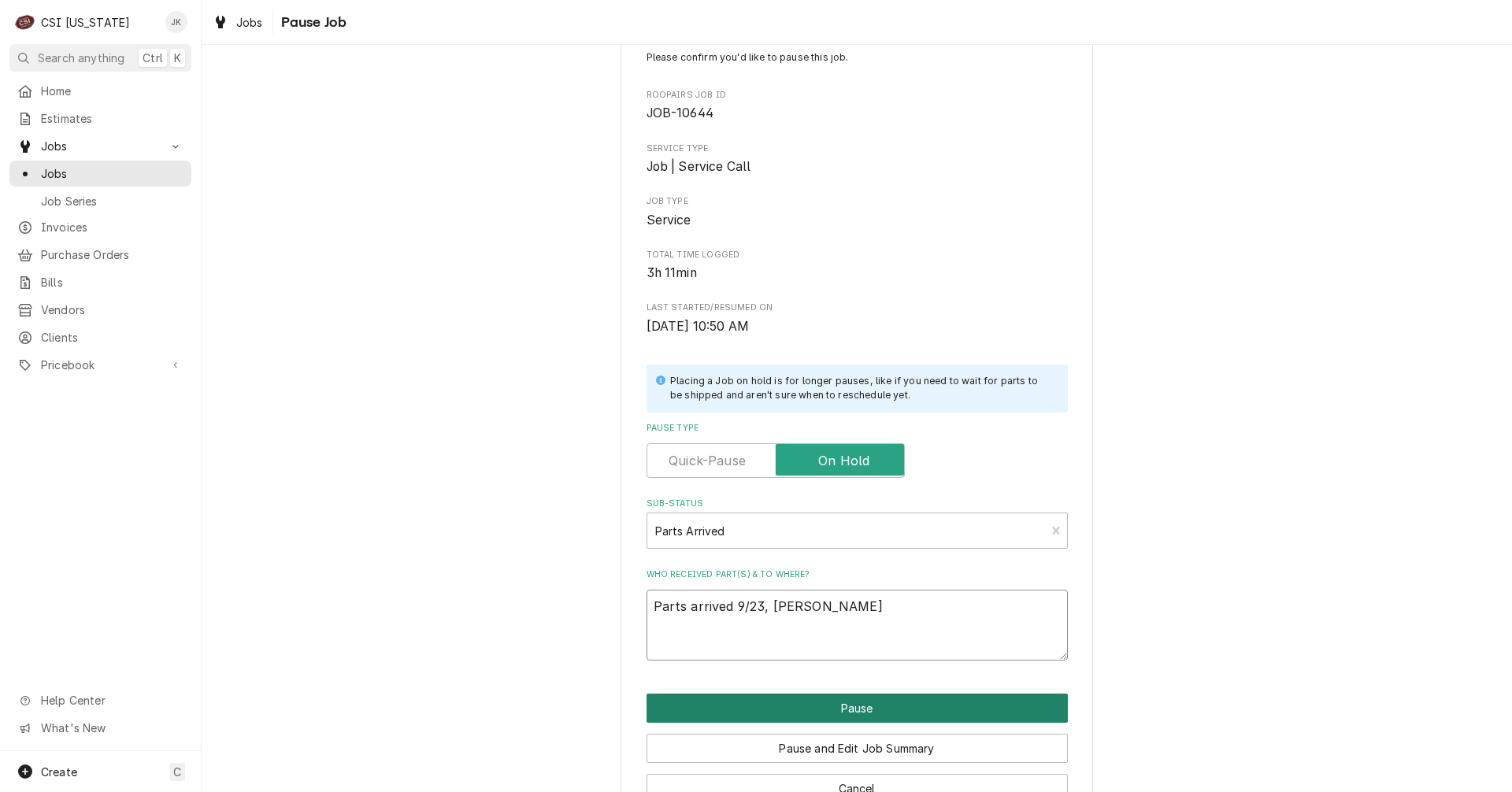
scroll to position [90, 0]
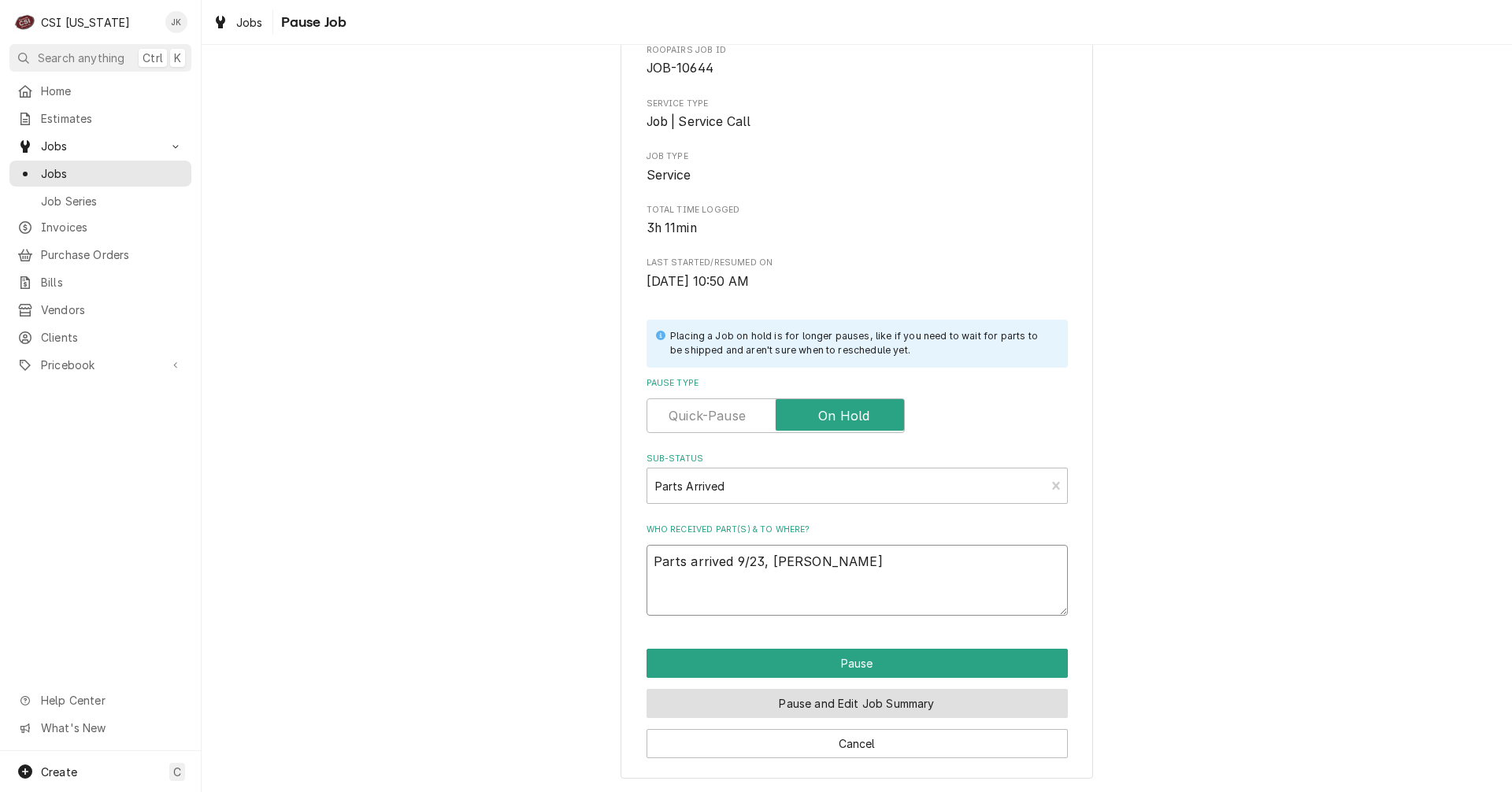
type textarea "Parts arrived 9/23, [PERSON_NAME]"
click at [863, 700] on button "Pause and Edit Job Summary" at bounding box center [857, 703] width 421 height 29
type textarea "x"
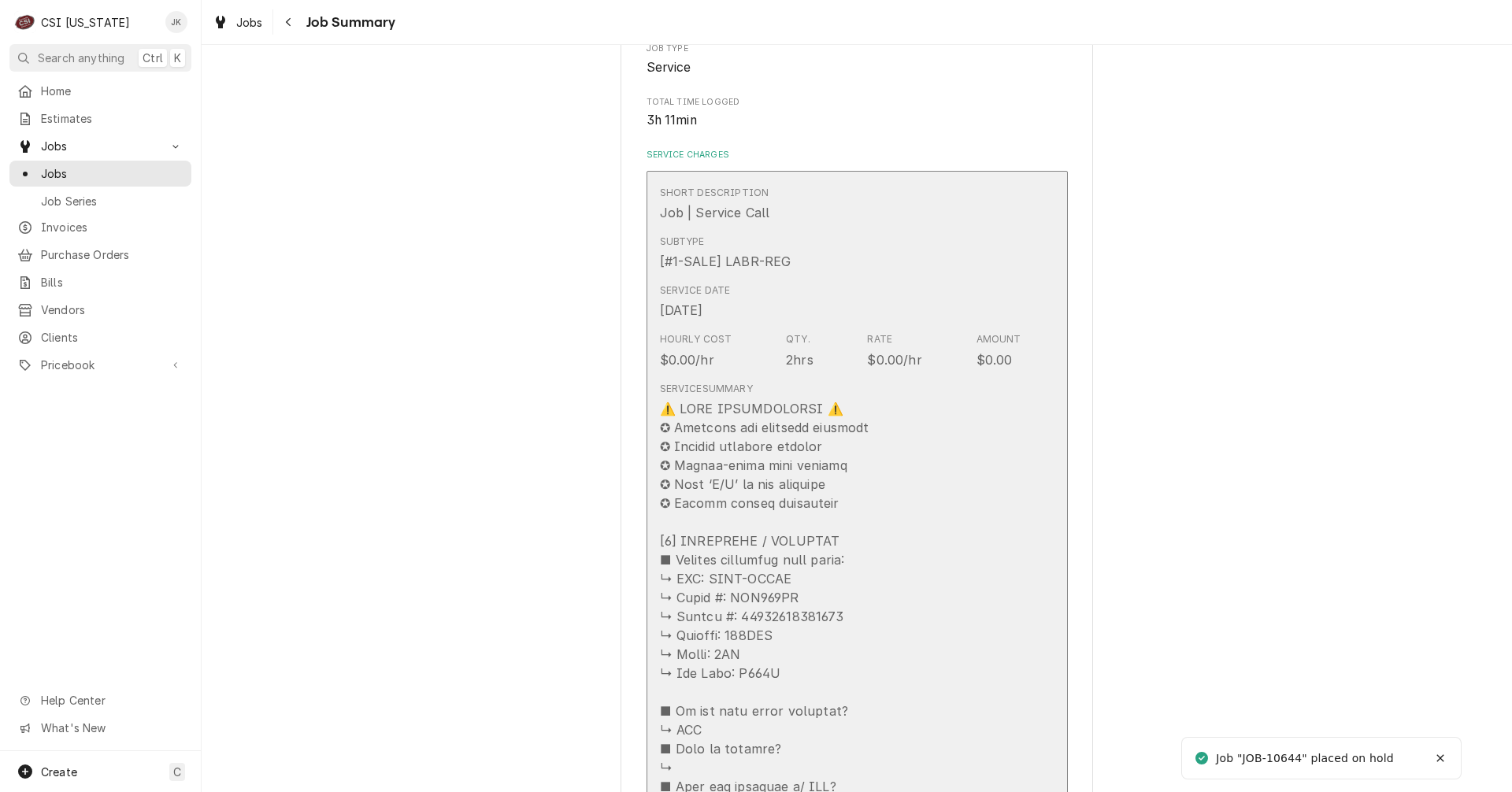
scroll to position [472, 0]
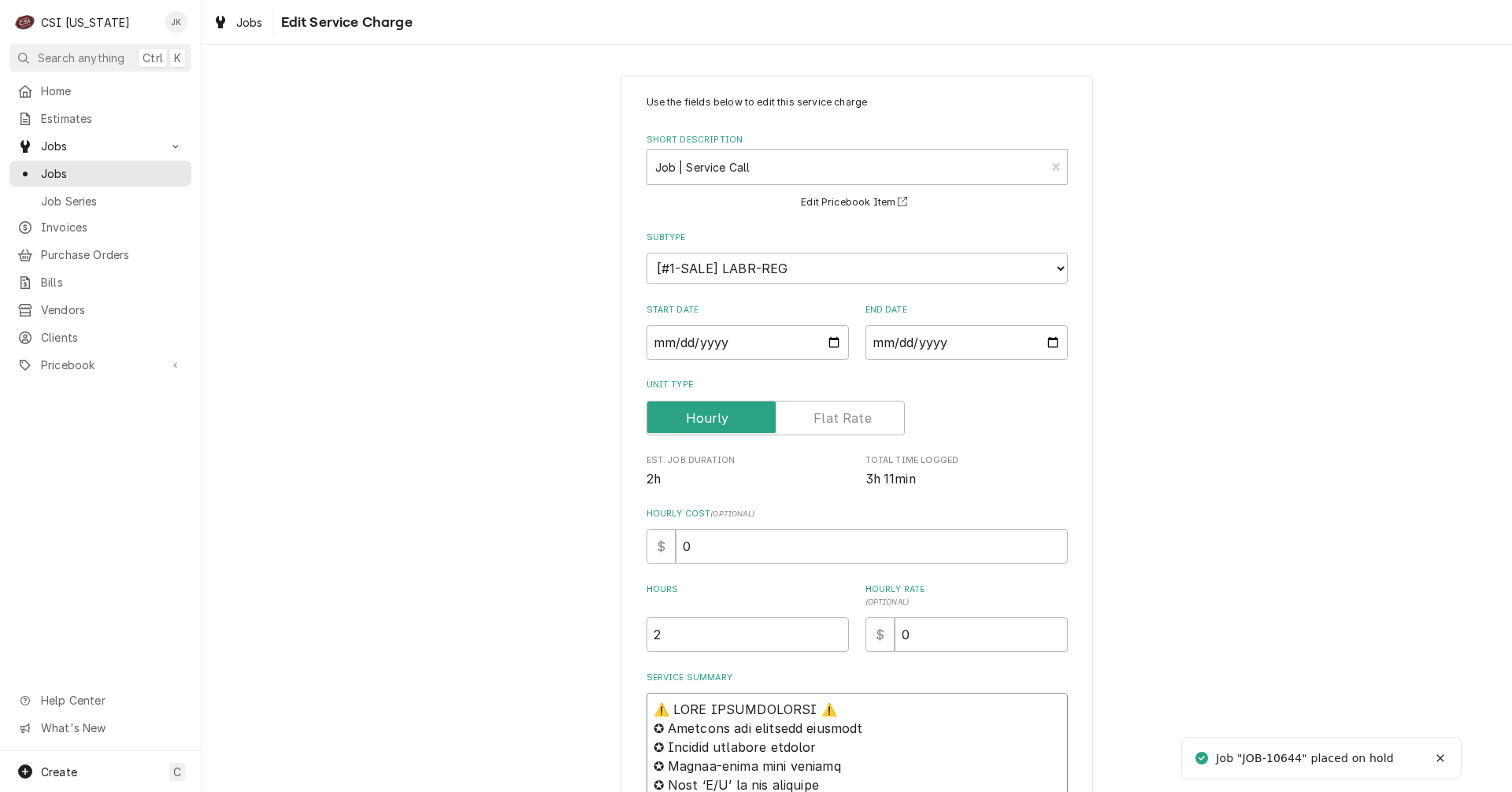
paste textarea "Parts arrived 9/23, [PERSON_NAME]"
type textarea "x"
type textarea "Parts arrived 9/23, Jeff H⚠️ 𝗙𝗢𝗥𝗠 𝗜𝗡𝗦𝗧𝗥𝗨𝗖𝗧𝗜𝗢𝗡𝗦 ⚠️ ✪ 𝗖𝗼𝗺𝗽𝗹𝗲𝘁𝗲 𝗮𝗹𝗹 𝗿𝗲𝗹𝗲𝘃𝗮𝗻𝘁 𝘀𝗲𝗰𝘁𝗶…"
type textarea "x"
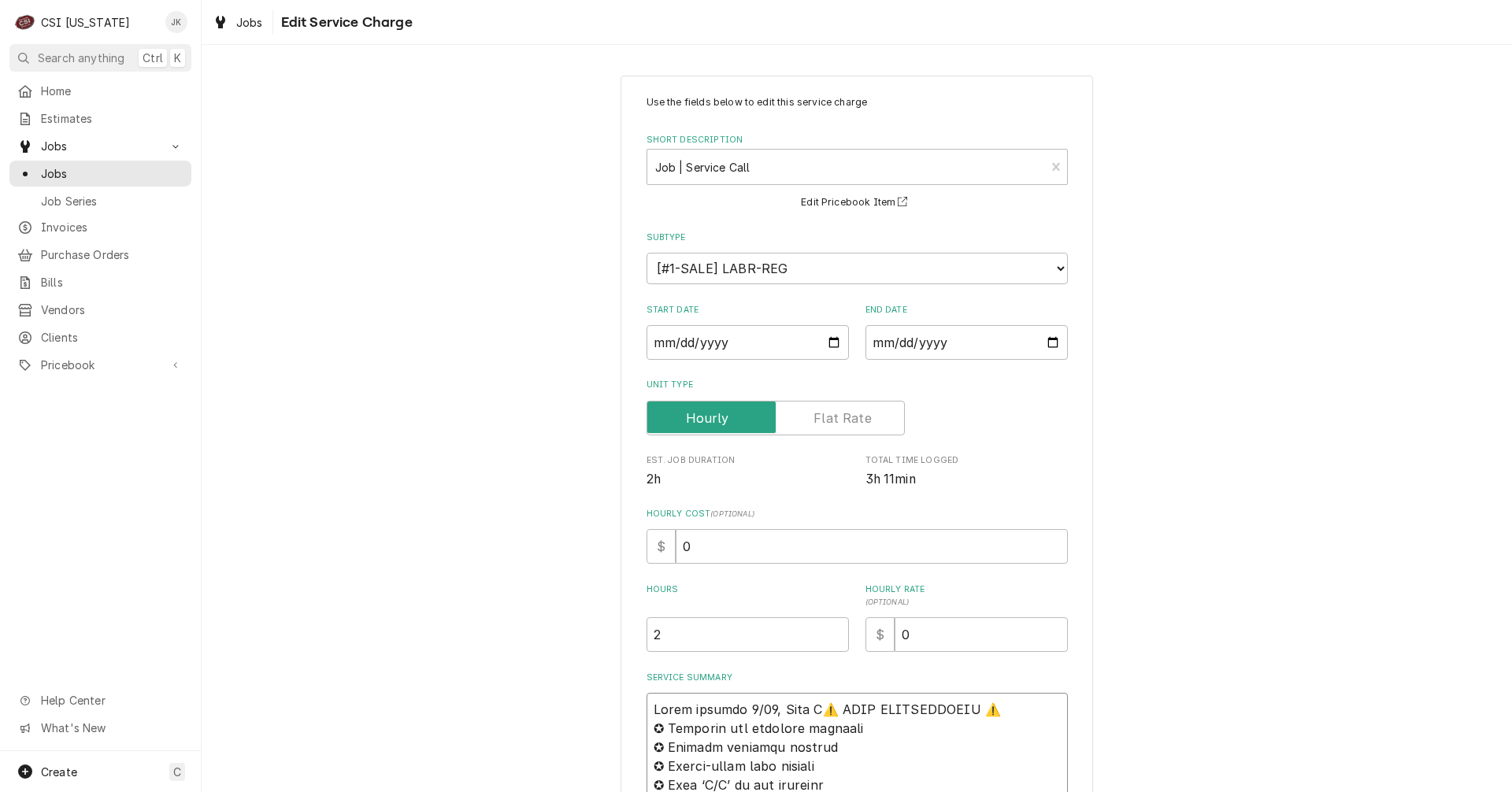
type textarea "Parts arrived 9/23, Jeff H ⚠️ 𝗙𝗢𝗥𝗠 𝗜𝗡𝗦𝗧𝗥𝗨𝗖𝗧𝗜𝗢𝗡𝗦 ⚠️ ✪ 𝗖𝗼𝗺𝗽𝗹𝗲𝘁𝗲 𝗮𝗹𝗹 𝗿𝗲𝗹𝗲𝘃𝗮𝗻𝘁 𝘀𝗲𝗰𝘁…"
type textarea "x"
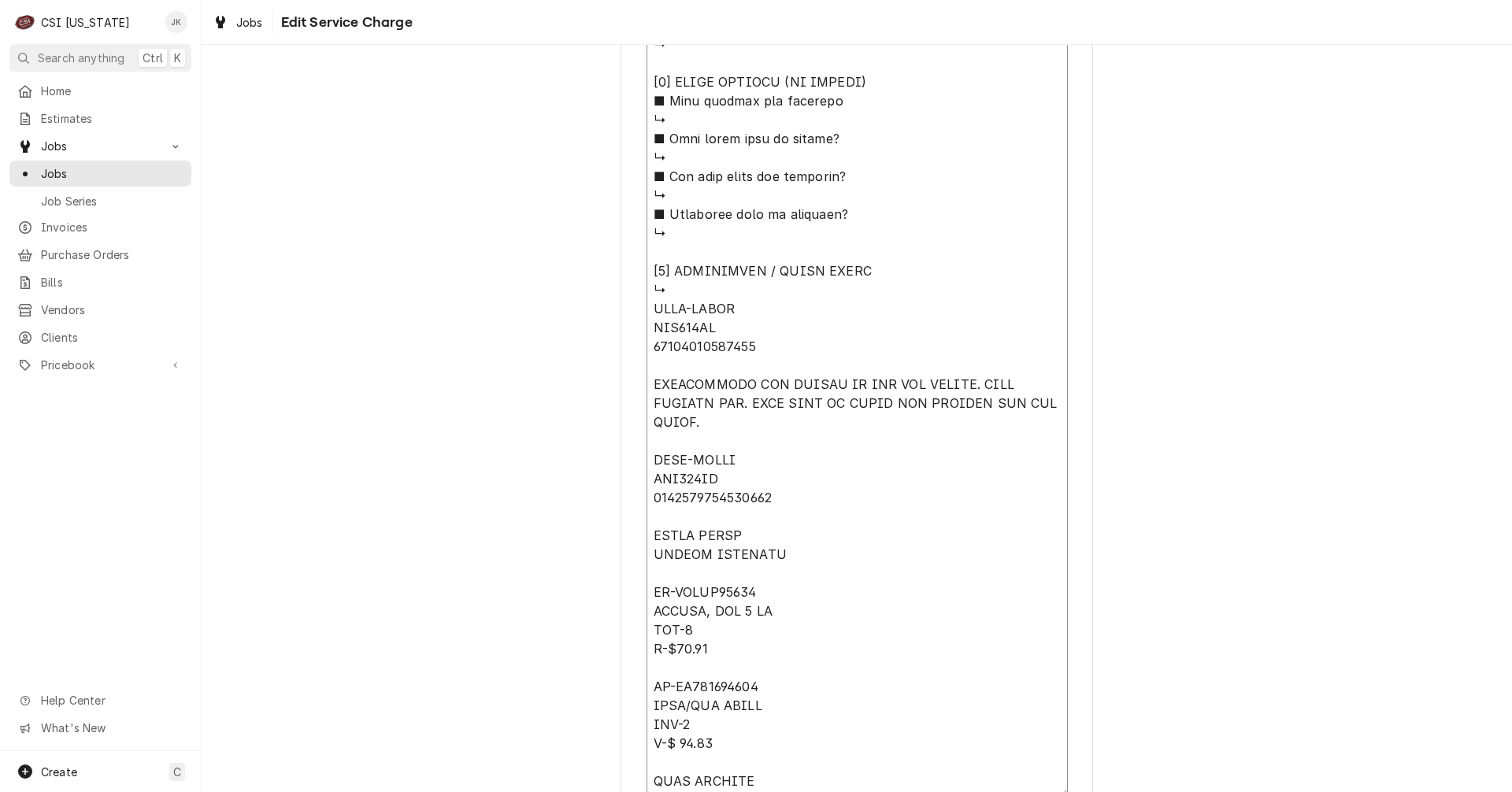
scroll to position [1675, 0]
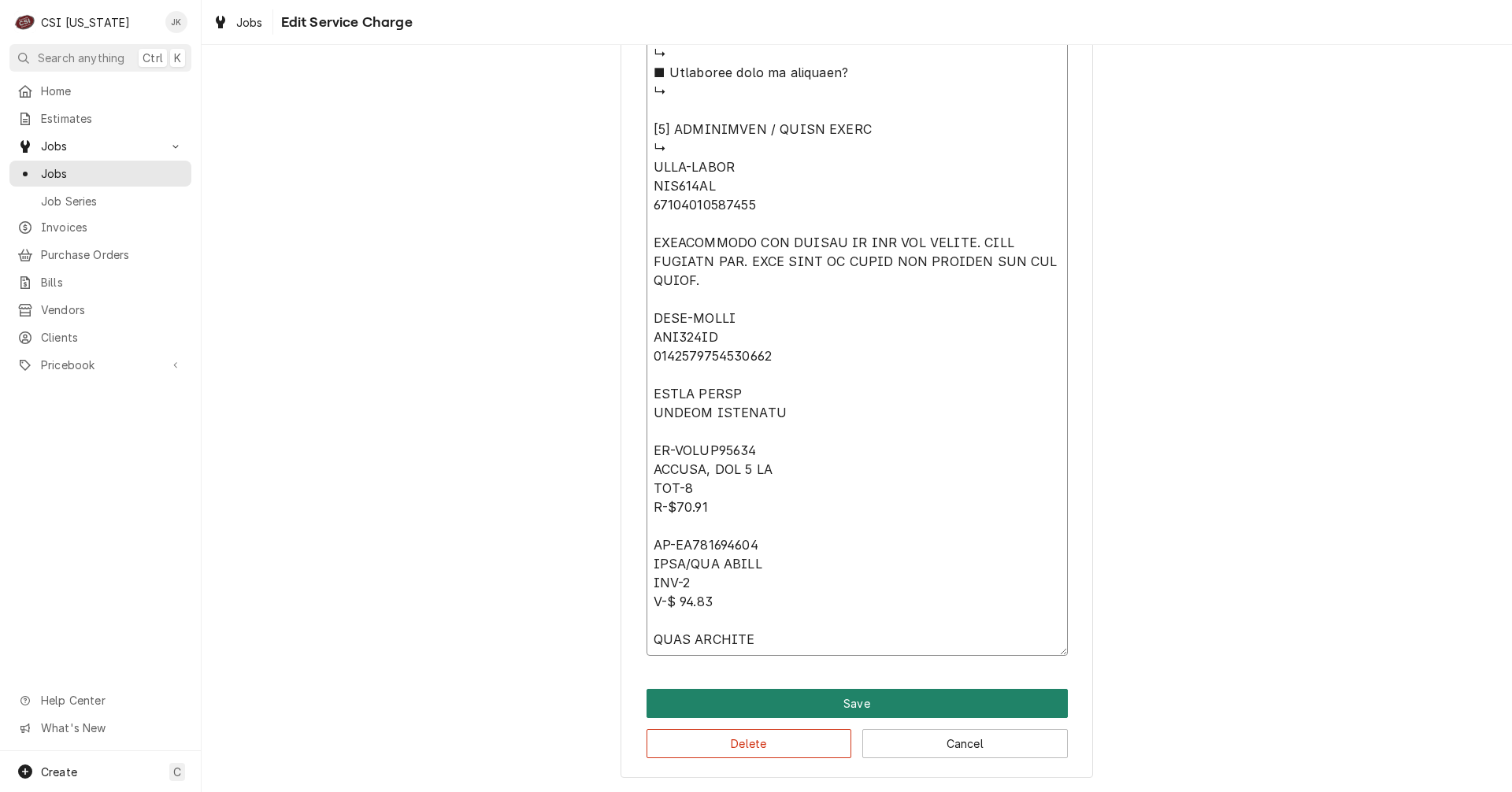
type textarea "Parts arrived 9/23, Jeff H ⚠️ 𝗙𝗢𝗥𝗠 𝗜𝗡𝗦𝗧𝗥𝗨𝗖𝗧𝗜𝗢𝗡𝗦 ⚠️ ✪ 𝗖𝗼𝗺𝗽𝗹𝗲𝘁𝗲 𝗮𝗹𝗹 𝗿𝗲𝗹𝗲𝘃𝗮𝗻𝘁 𝘀𝗲𝗰𝘁…"
click at [832, 691] on button "Save" at bounding box center [857, 703] width 421 height 29
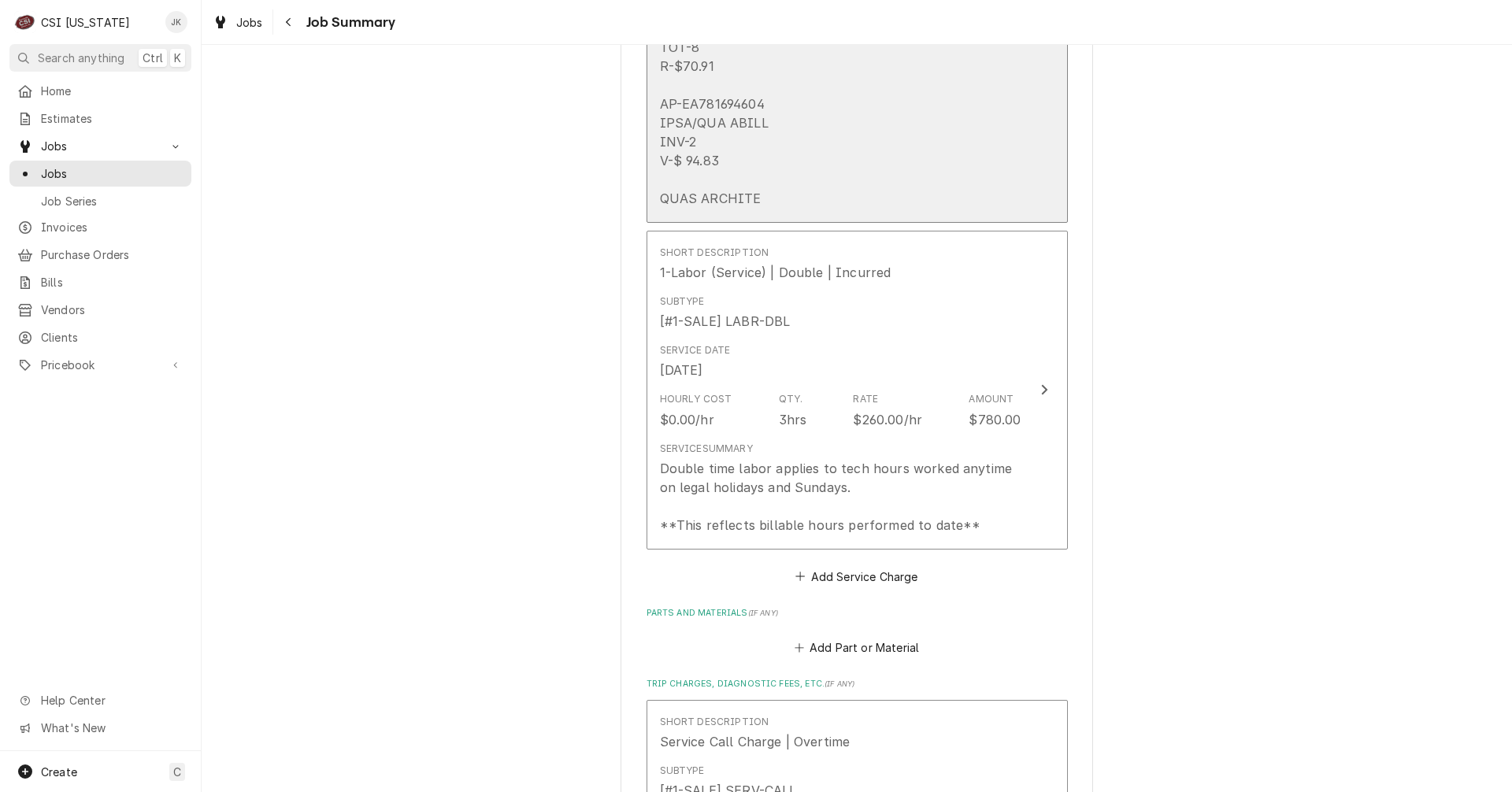
scroll to position [2724, 0]
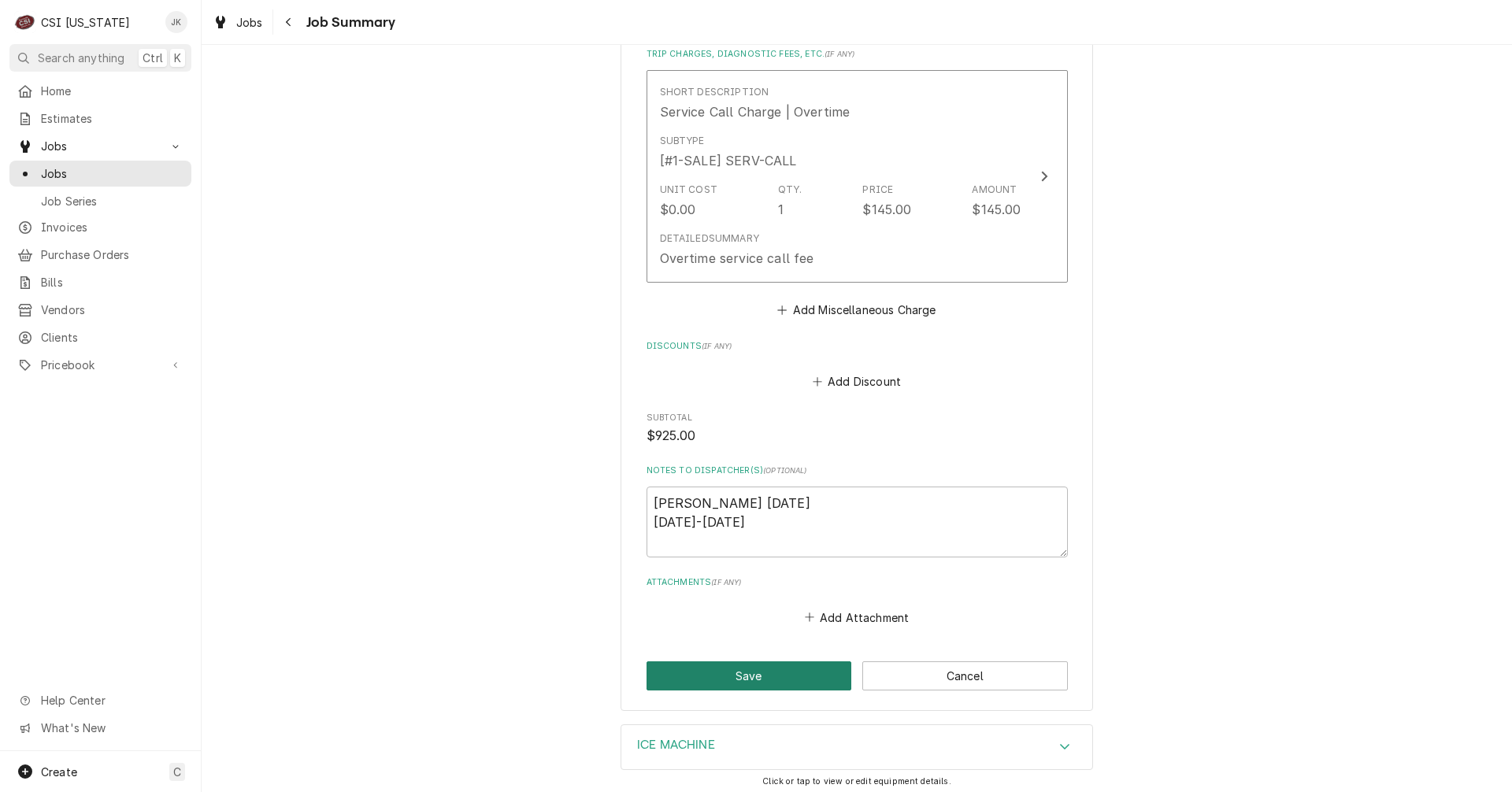
click at [781, 680] on button "Save" at bounding box center [748, 675] width 205 height 29
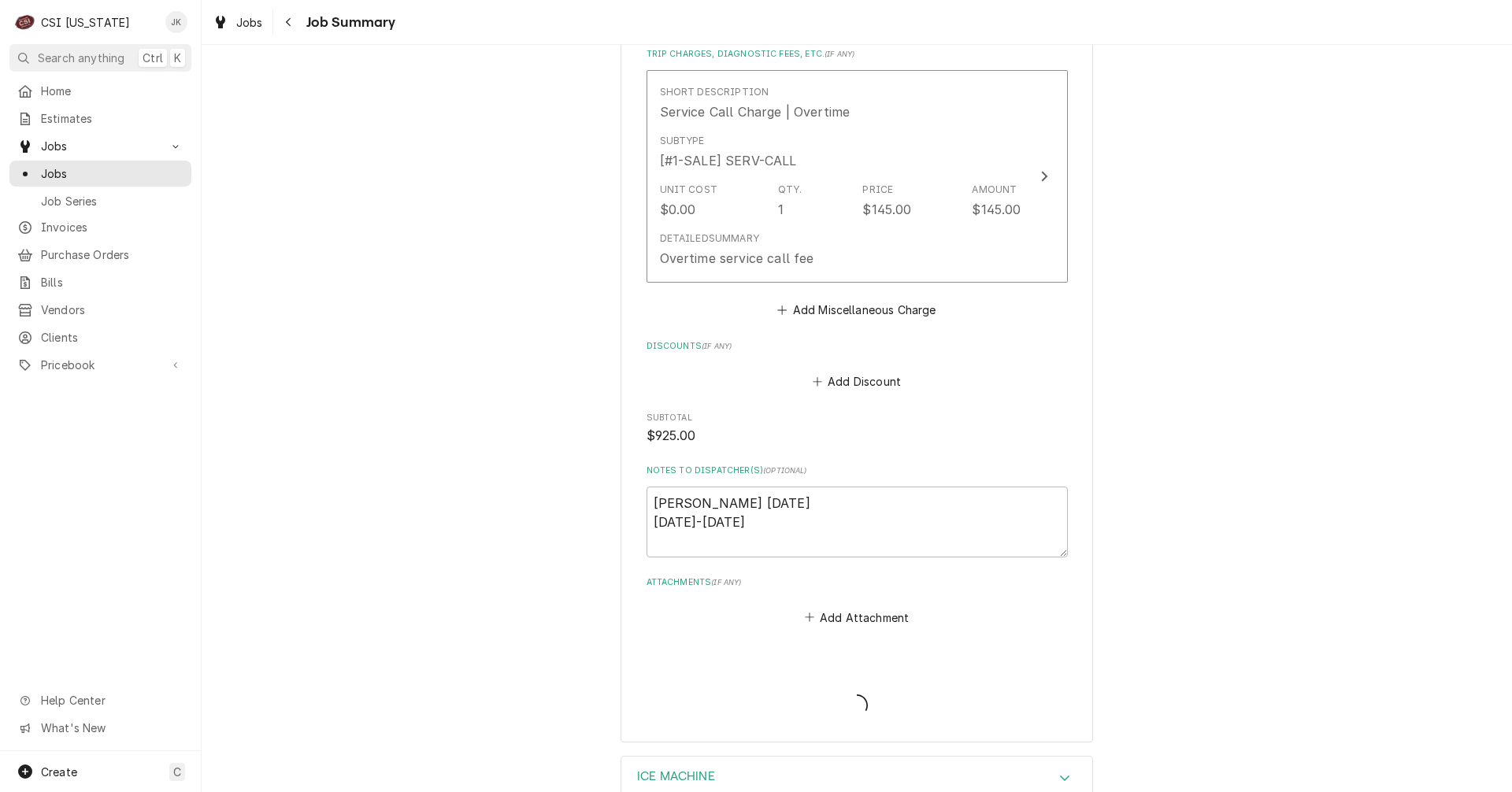
type textarea "x"
